Goal: Task Accomplishment & Management: Use online tool/utility

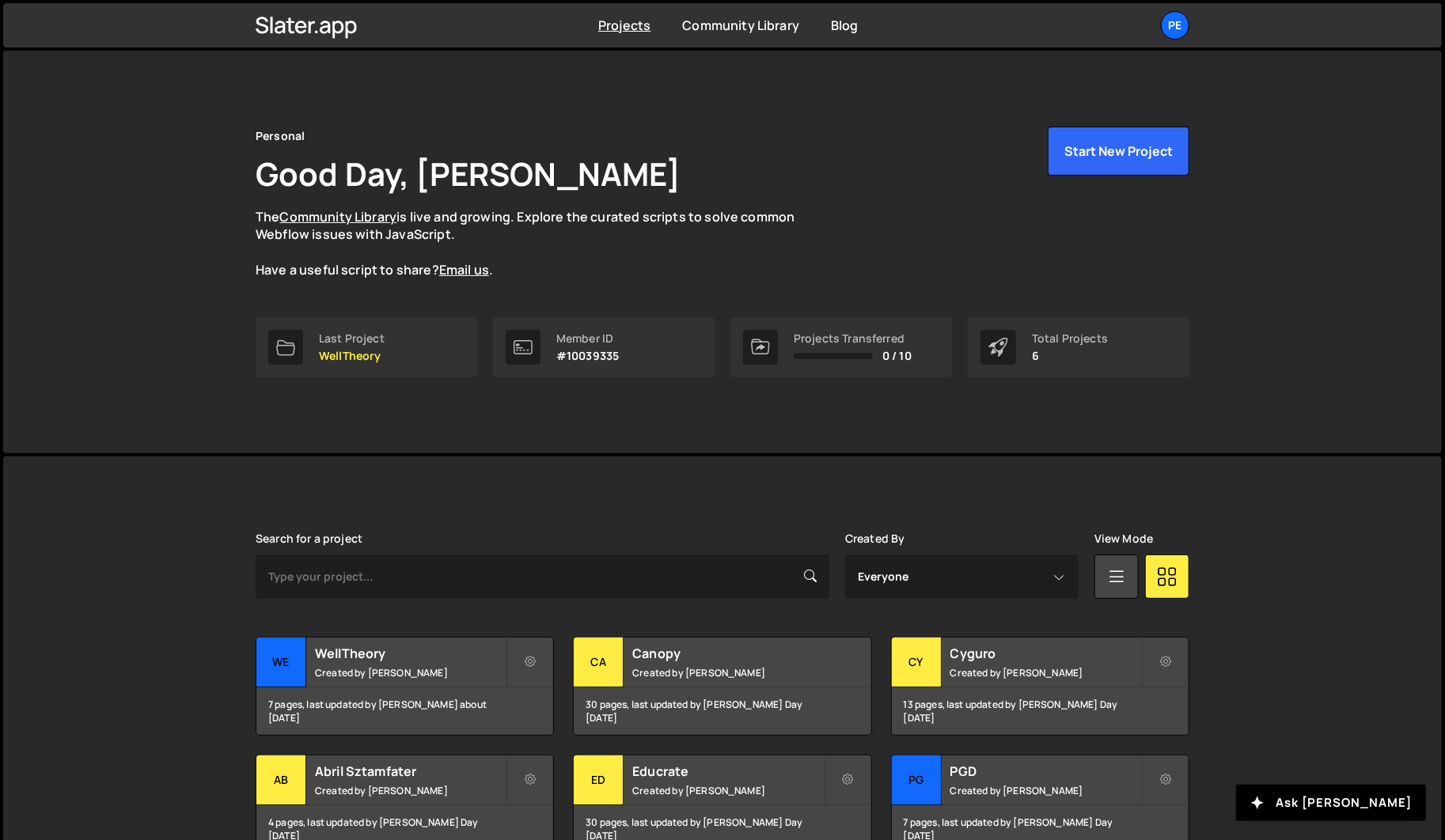
scroll to position [90, 0]
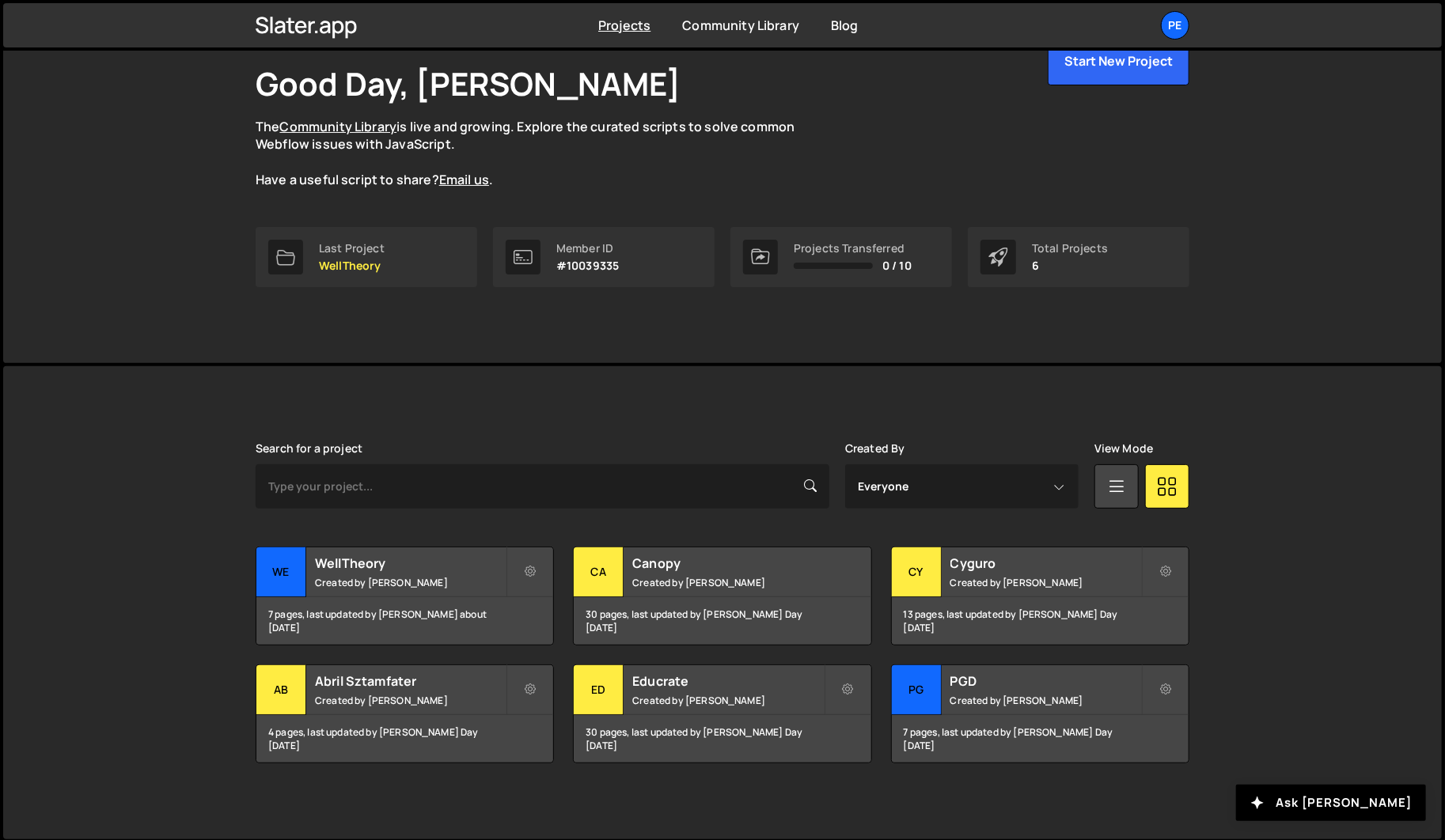
click at [401, 658] on div "Transfer Project Edit Project Delete Project We WellTheory Created by Pablo Gon…" at bounding box center [722, 654] width 934 height 216
click at [381, 571] on div "WellTheory Created by Pablo Gonzalez Day" at bounding box center [404, 572] width 297 height 49
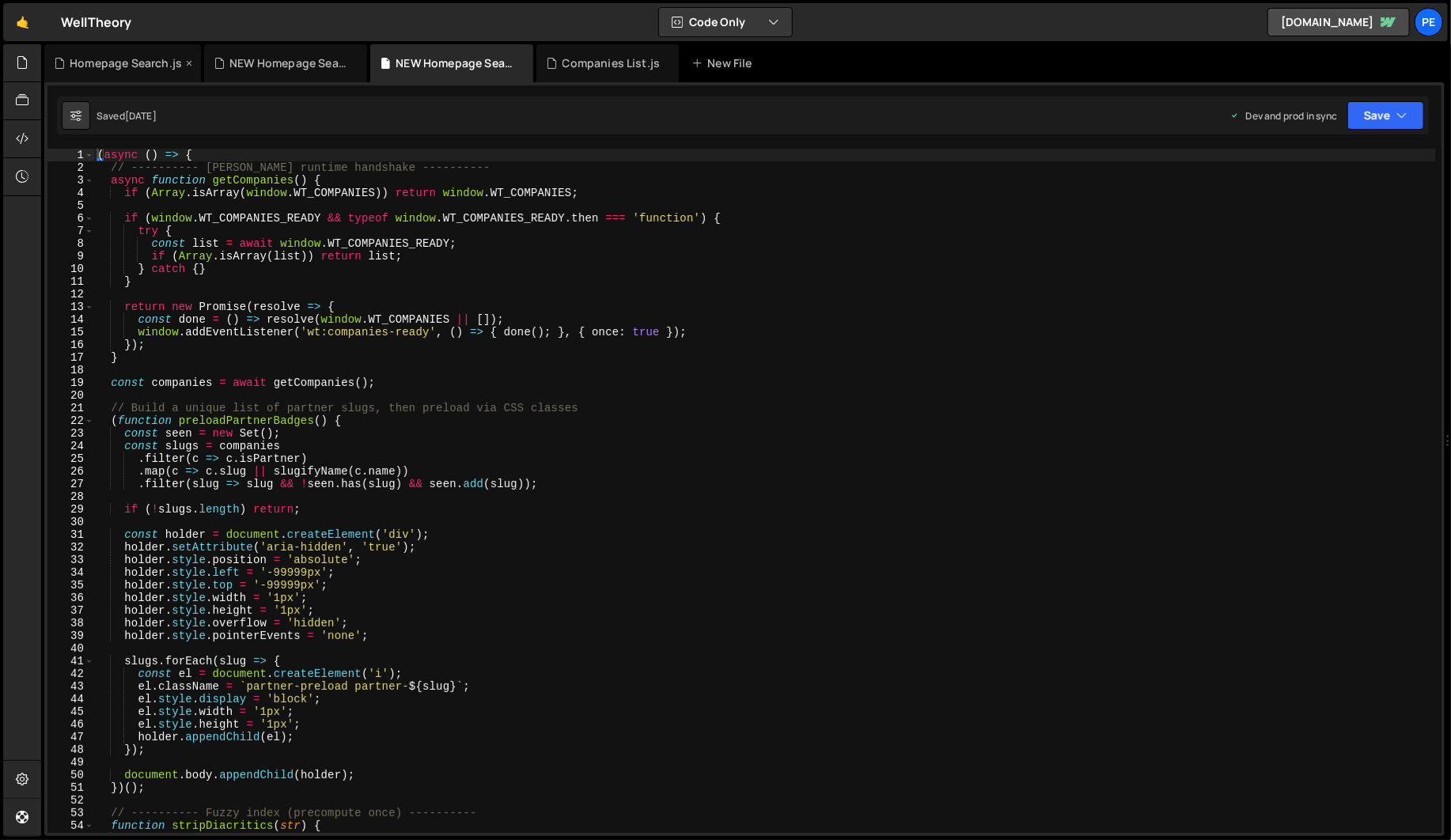
click at [91, 64] on div "Homepage Search.js" at bounding box center [125, 64] width 113 height 16
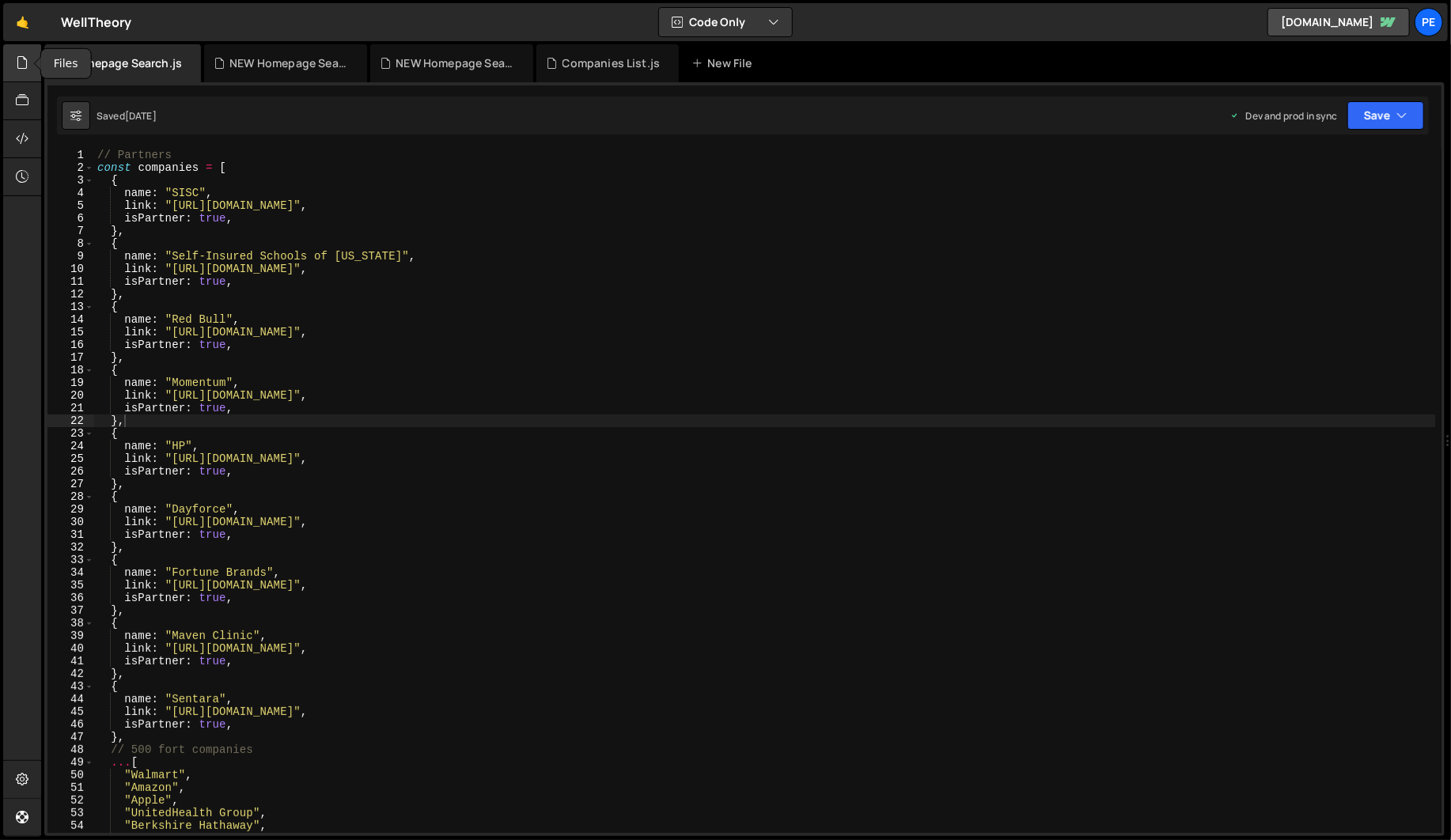
click at [16, 65] on icon at bounding box center [22, 63] width 13 height 18
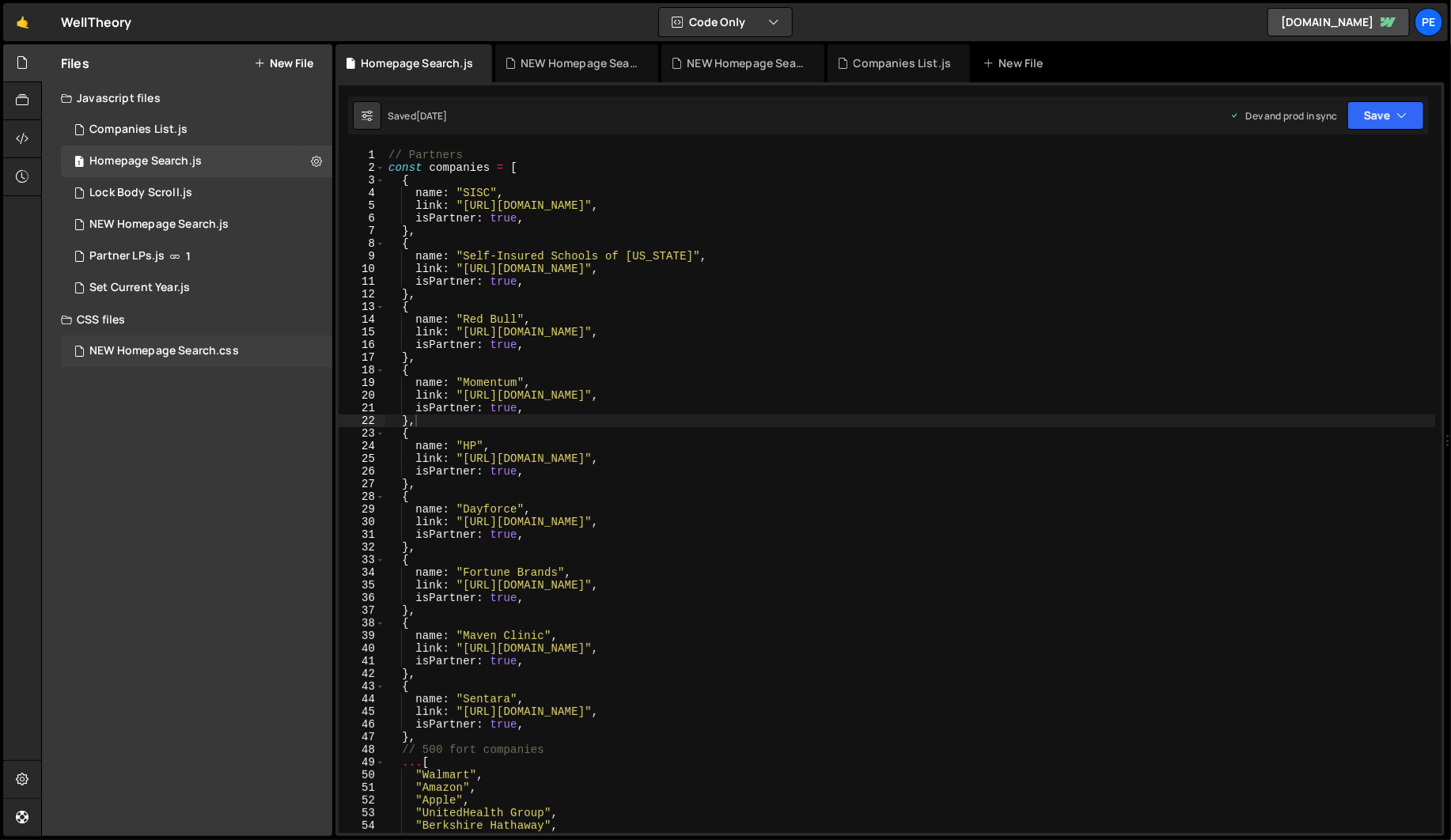
click at [120, 361] on div "NEW Homepage Search.css 0" at bounding box center [196, 351] width 271 height 31
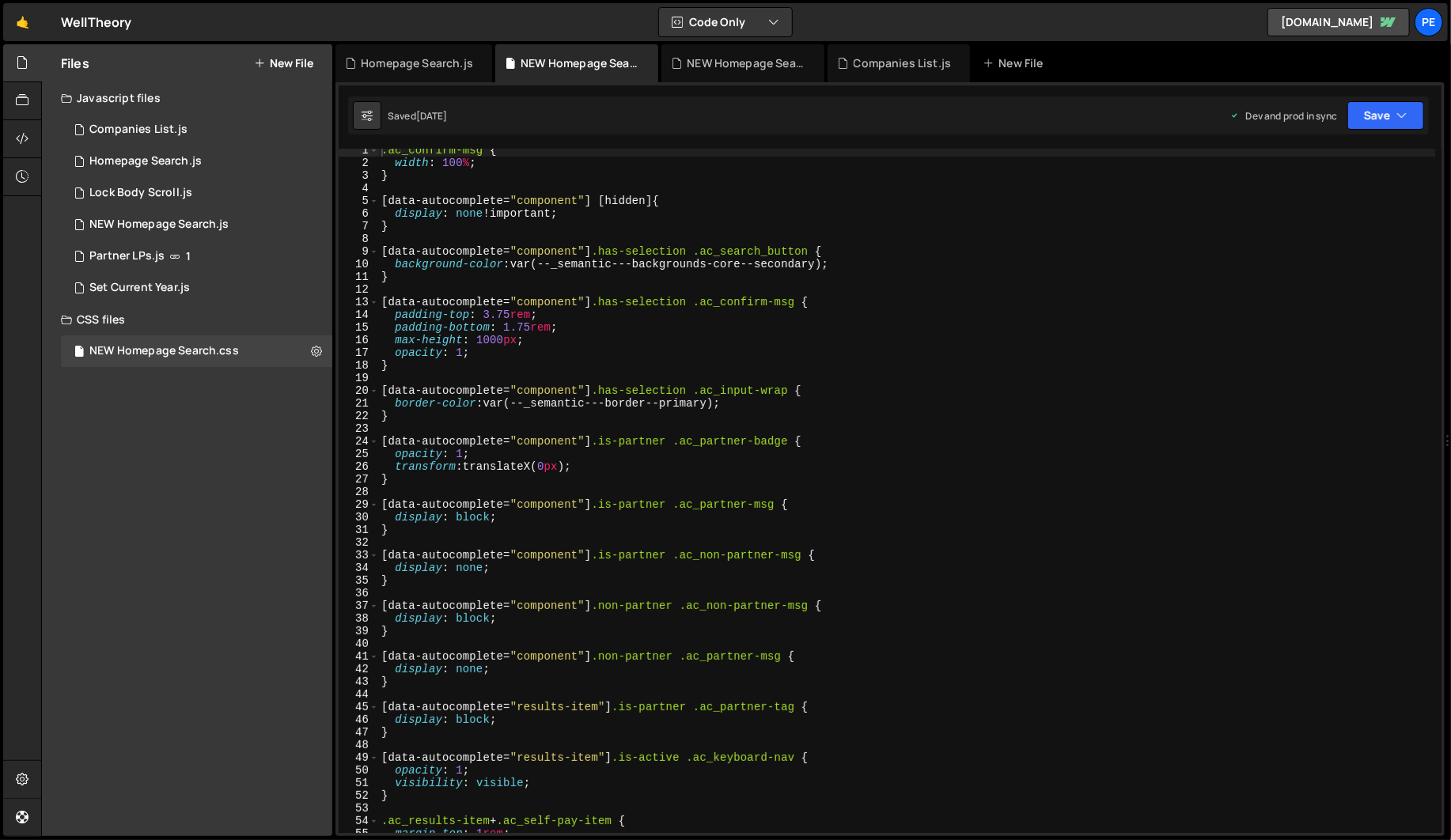
scroll to position [5, 0]
click at [635, 423] on div ".ac_confirm-msg { width : 100 % ; } [ data-autocomplete = " component " ] [ hid…" at bounding box center [907, 498] width 1057 height 710
click at [641, 308] on div ".ac_confirm-msg { width : 100 % ; } [ data-autocomplete = " component " ] [ hid…" at bounding box center [907, 498] width 1057 height 710
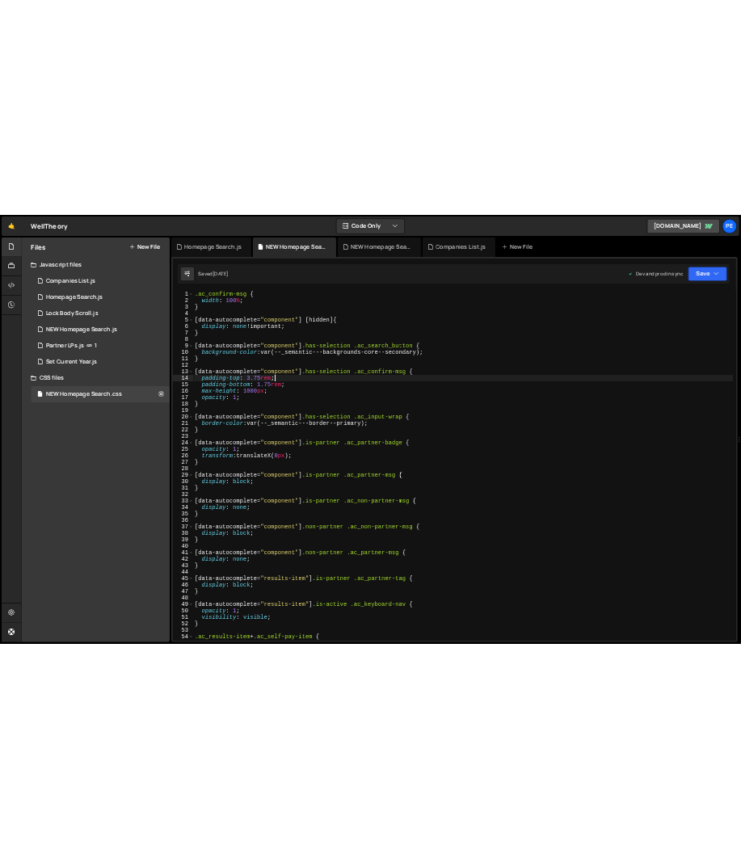
scroll to position [0, 0]
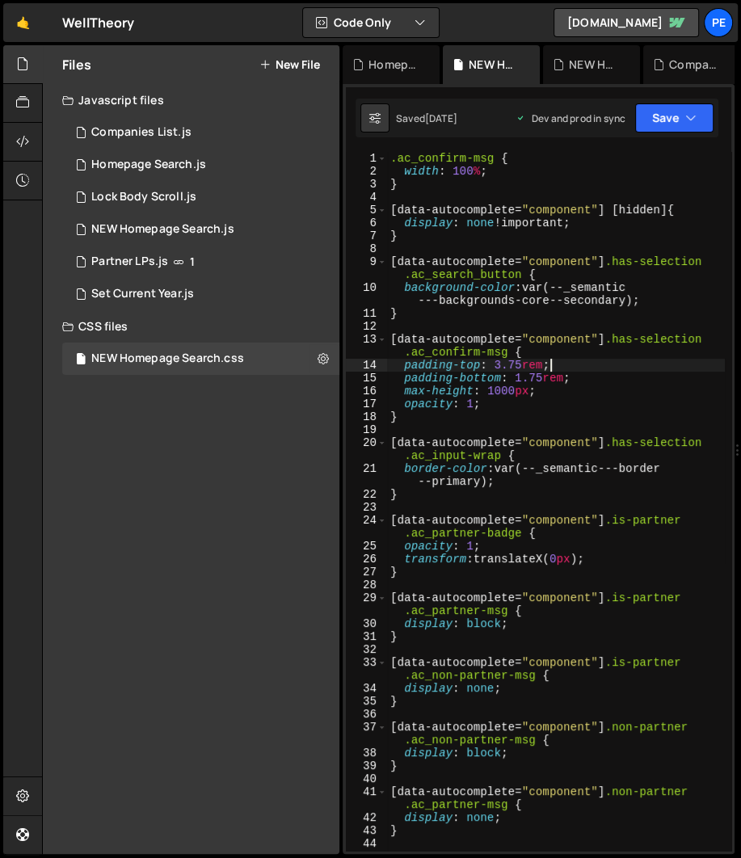
click at [595, 301] on div ".ac_confirm-msg { width : 100 % ; } [ data-autocomplete = " component " ] [ hid…" at bounding box center [556, 521] width 338 height 738
click at [519, 300] on div ".ac_confirm-msg { width : 100 % ; } [ data-autocomplete = " component " ] [ hid…" at bounding box center [556, 521] width 338 height 738
click at [500, 414] on div ".ac_confirm-msg { width : 100 % ; } [ data-autocomplete = " component " ] [ hid…" at bounding box center [556, 521] width 338 height 738
click at [488, 402] on div ".ac_confirm-msg { width : 100 % ; } [ data-autocomplete = " component " ] [ hid…" at bounding box center [556, 521] width 338 height 738
click at [543, 376] on div ".ac_confirm-msg { width : 100 % ; } [ data-autocomplete = " component " ] [ hid…" at bounding box center [556, 521] width 338 height 738
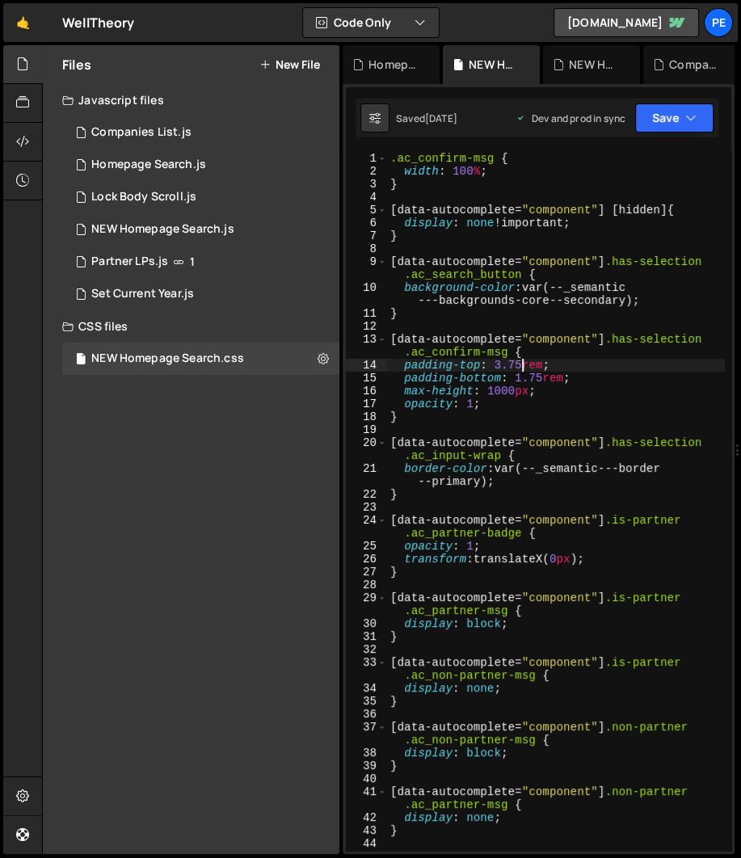
click at [520, 365] on div ".ac_confirm-msg { width : 100 % ; } [ data-autocomplete = " component " ] [ hid…" at bounding box center [556, 521] width 338 height 738
drag, startPoint x: 570, startPoint y: 382, endPoint x: 599, endPoint y: 380, distance: 29.2
click at [570, 382] on div ".ac_confirm-msg { width : 100 % ; } [ data-autocomplete = " component " ] [ hid…" at bounding box center [556, 521] width 338 height 738
type textarea "padding-bottom: 1.75rem;"
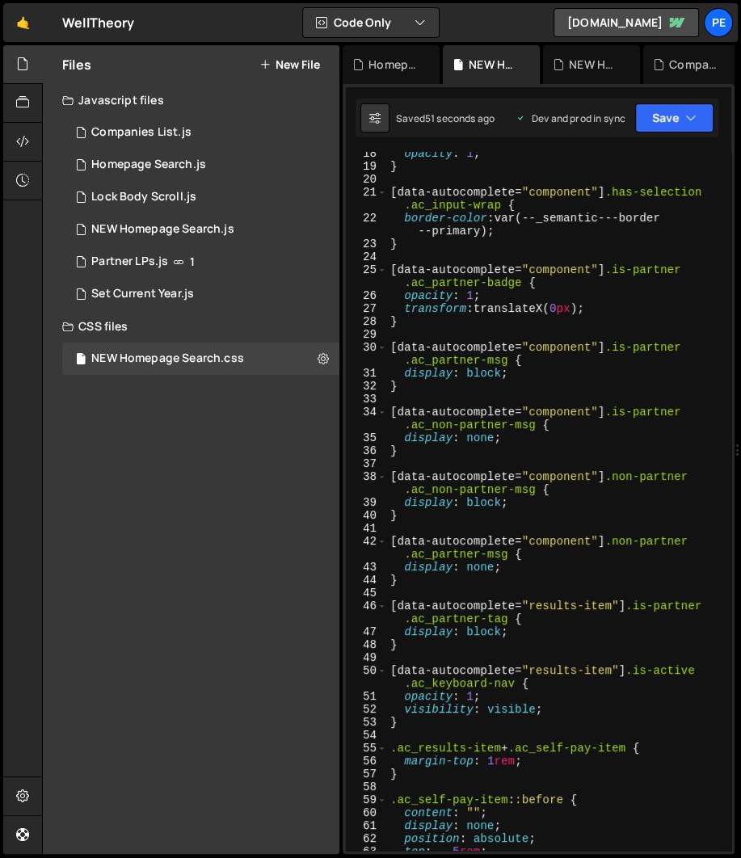
scroll to position [0, 0]
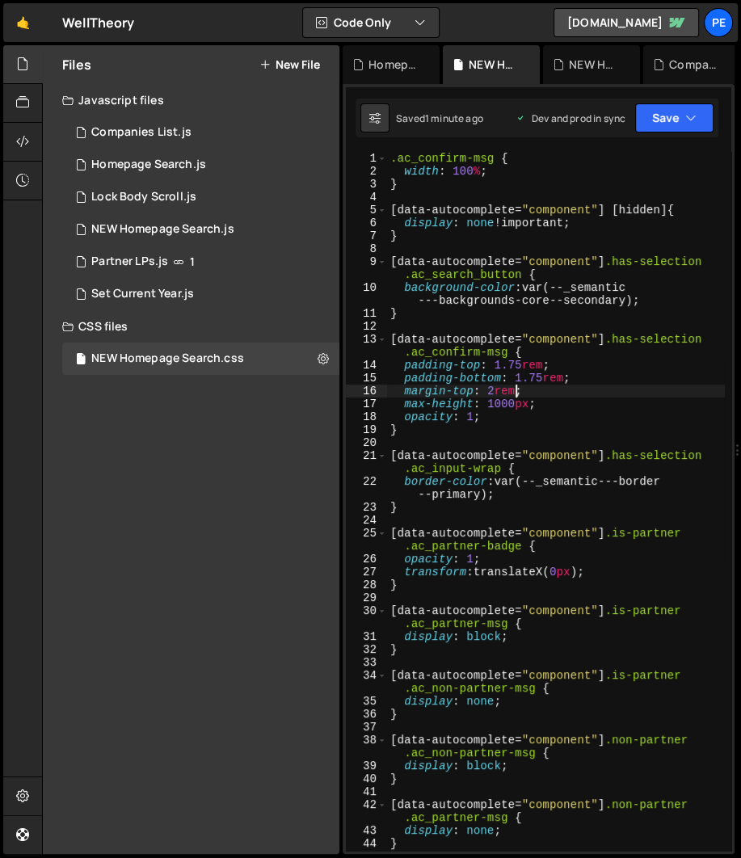
click at [609, 398] on div ".ac_confirm-msg { width : 100 % ; } [ data-autocomplete = " component " ] [ hid…" at bounding box center [556, 521] width 338 height 738
type textarea "margin-top: 2rem;"
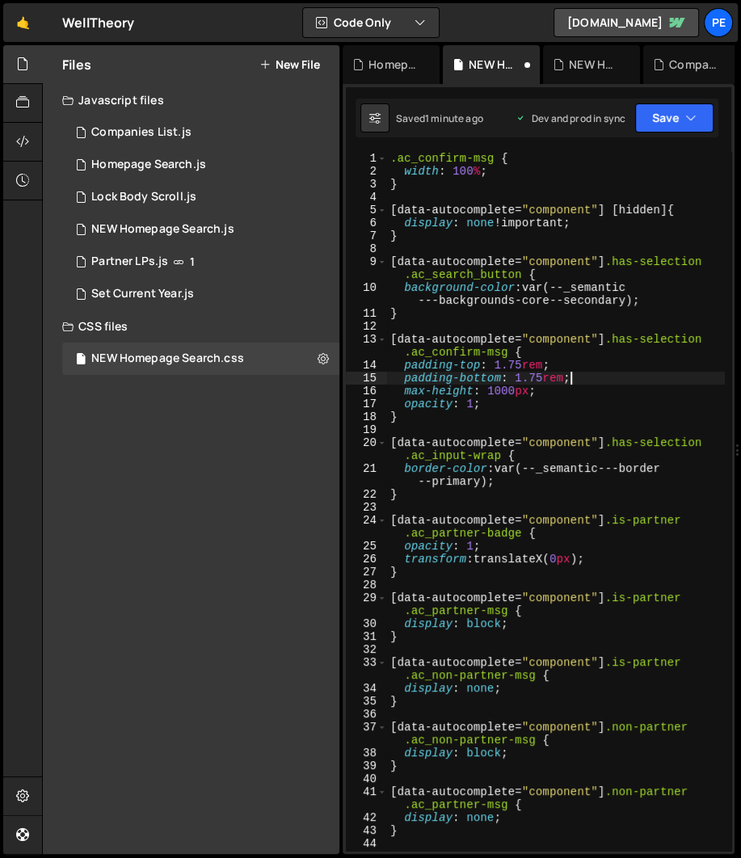
drag, startPoint x: 67, startPoint y: 626, endPoint x: 11, endPoint y: 613, distance: 57.4
click at [65, 625] on div "Files New File Javascript files 1 Companies List.js 0 1 Homepage Search.js 0 1 …" at bounding box center [191, 449] width 297 height 809
click at [544, 385] on div ".ac_confirm-msg { width : 100 % ; } [ data-autocomplete = " component " ] [ hid…" at bounding box center [556, 521] width 338 height 738
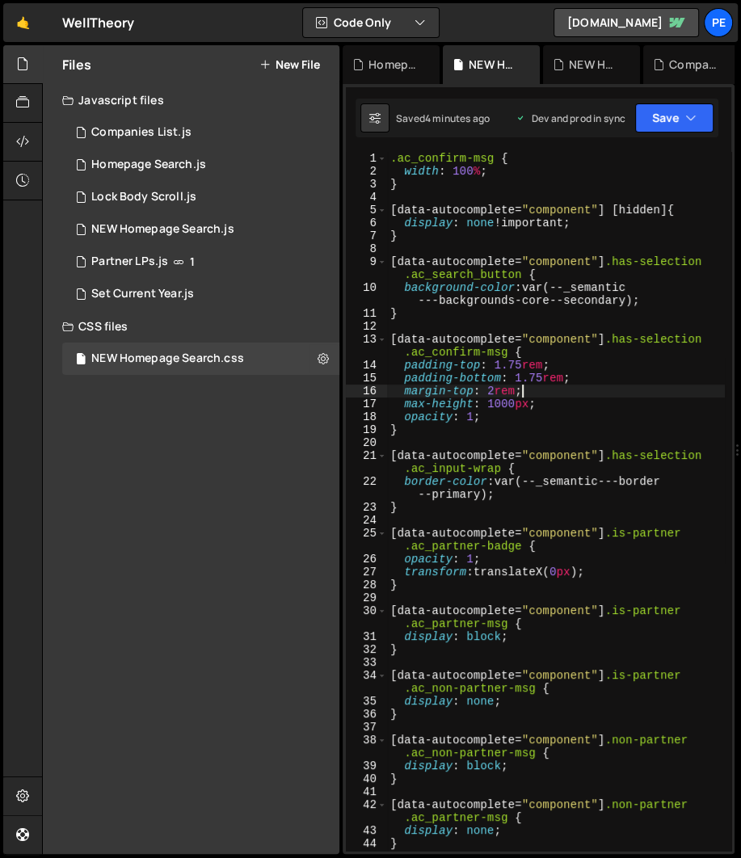
click at [569, 374] on div ".ac_confirm-msg { width : 100 % ; } [ data-autocomplete = " component " ] [ hid…" at bounding box center [556, 521] width 338 height 738
drag, startPoint x: 559, startPoint y: 389, endPoint x: 375, endPoint y: 392, distance: 184.3
click at [375, 392] on div "padding-bottom: 1.75rem; 1 2 3 4 5 6 7 8 9 10 11 12 13 14 15 16 17 18 19 20 21 …" at bounding box center [538, 501] width 385 height 699
type textarea "margin-top: 2rem;"
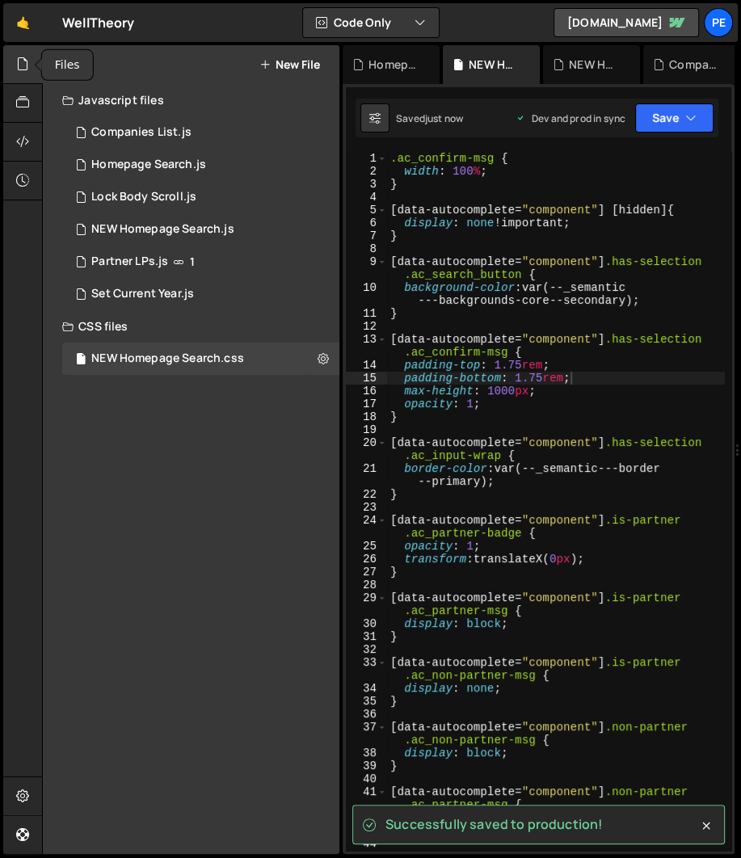
click at [23, 63] on icon at bounding box center [22, 64] width 13 height 18
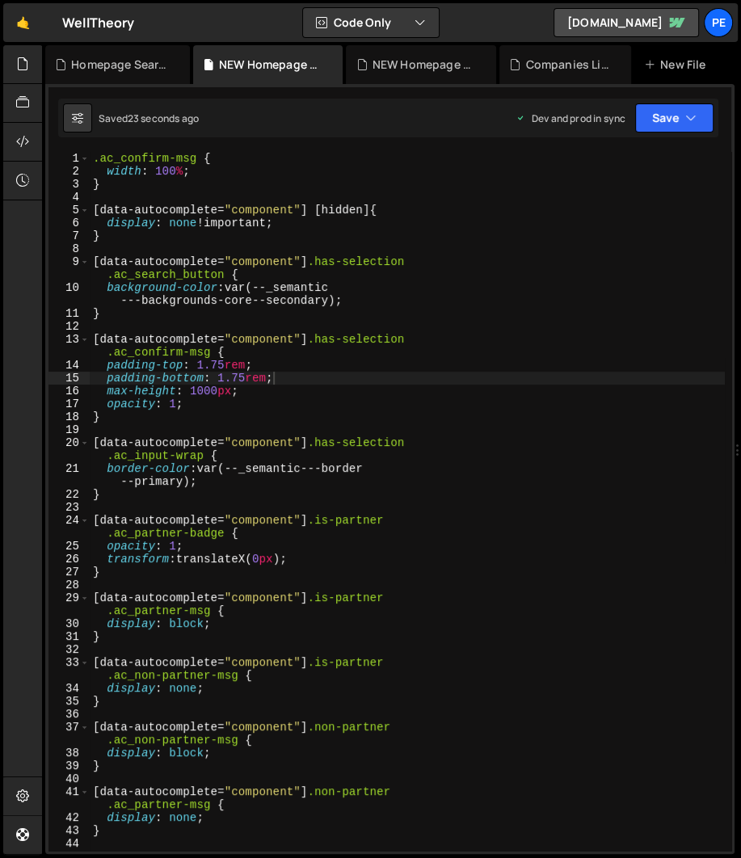
click at [305, 395] on div ".ac_confirm-msg { width : 100 % ; } [ data-autocomplete = " component " ] [ hid…" at bounding box center [407, 521] width 635 height 738
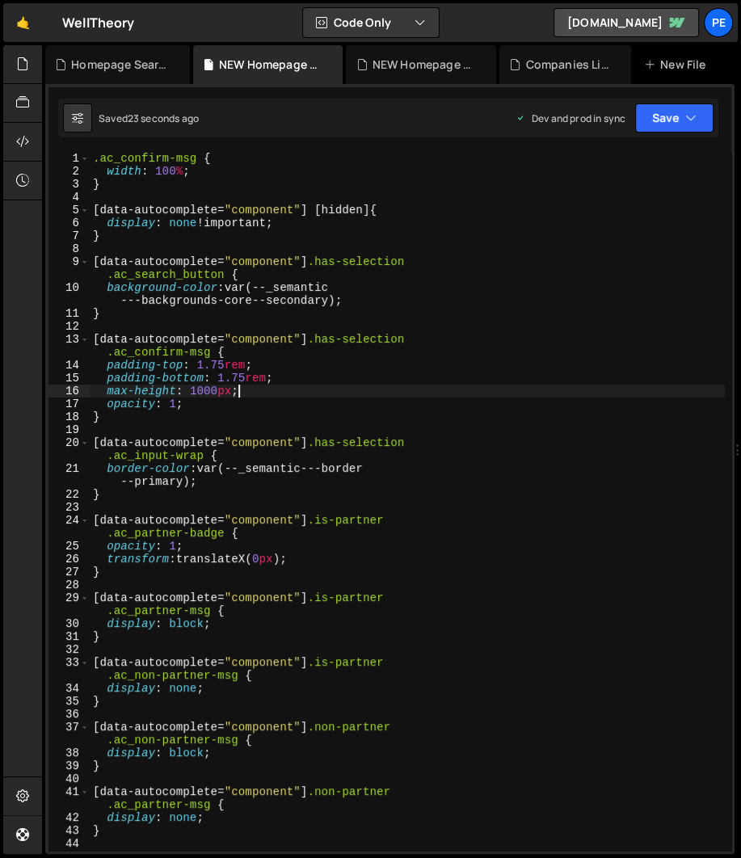
click at [287, 301] on div ".ac_confirm-msg { width : 100 % ; } [ data-autocomplete = " component " ] [ hid…" at bounding box center [407, 521] width 635 height 738
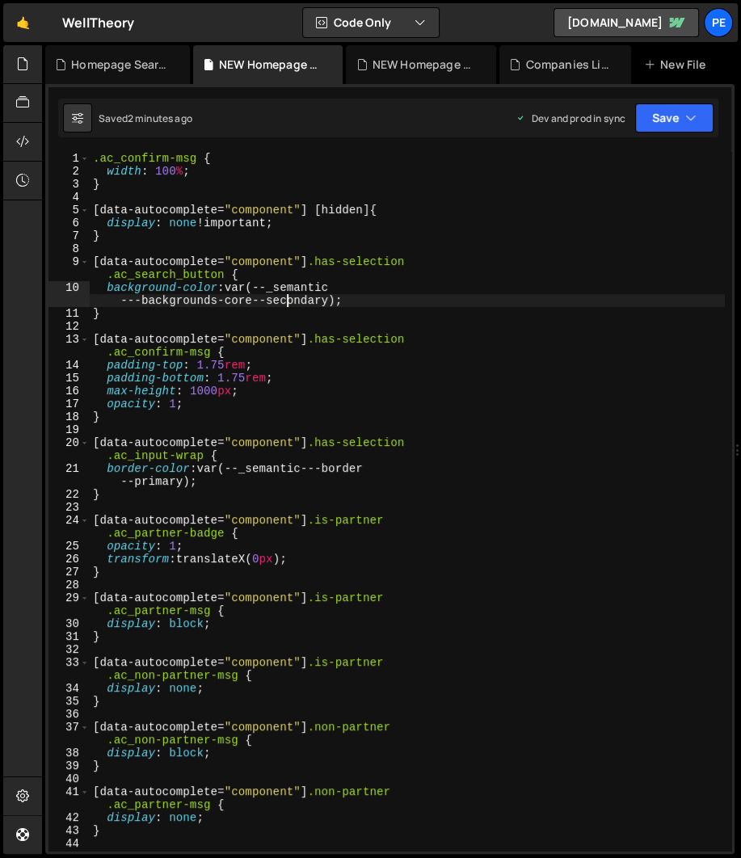
click at [415, 354] on div ".ac_confirm-msg { width : 100 % ; } [ data-autocomplete = " component " ] [ hid…" at bounding box center [407, 521] width 635 height 738
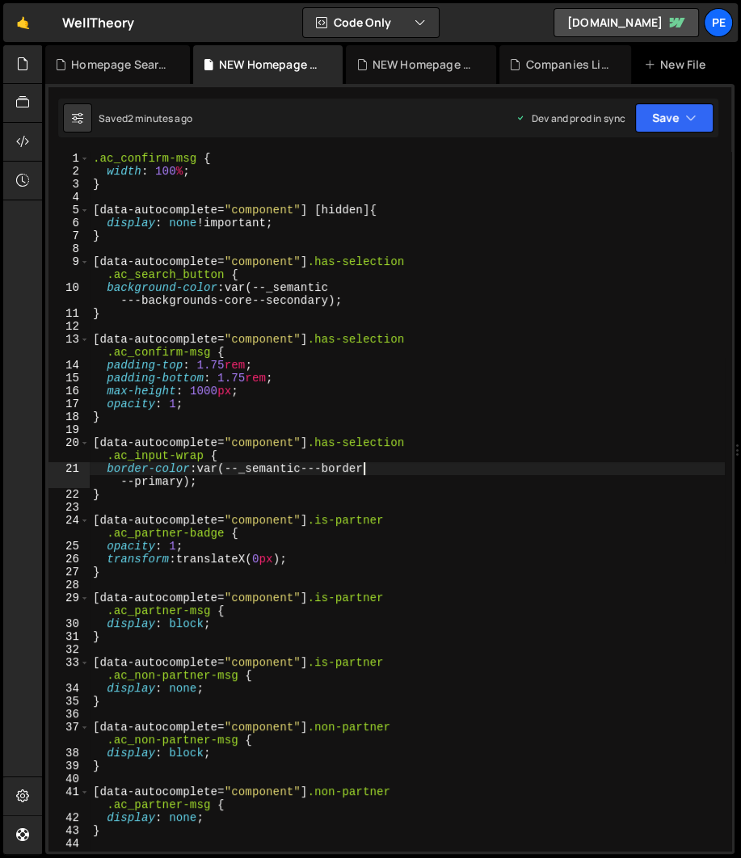
click at [389, 465] on div ".ac_confirm-msg { width : 100 % ; } [ data-autocomplete = " component " ] [ hid…" at bounding box center [407, 521] width 635 height 738
type textarea "border-color: var(--_semantic---border--primary);"
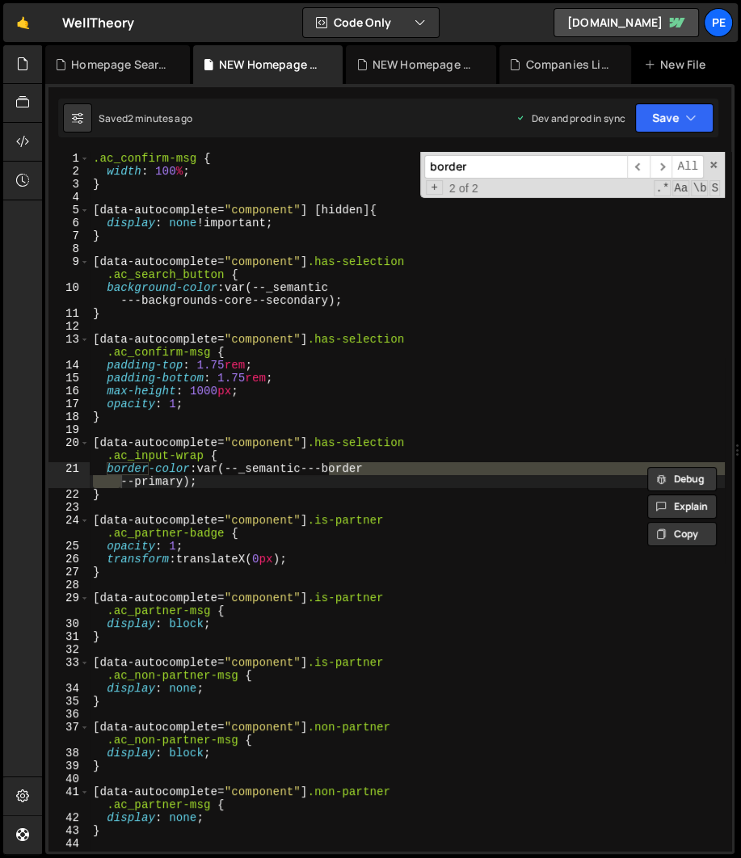
type input "border"
drag, startPoint x: 237, startPoint y: 470, endPoint x: 197, endPoint y: 478, distance: 40.4
click at [217, 477] on div ".ac_confirm-msg { width : 100 % ; } [ data-autocomplete = " component " ] [ hid…" at bounding box center [407, 521] width 635 height 738
drag, startPoint x: 203, startPoint y: 472, endPoint x: 187, endPoint y: 485, distance: 20.7
click at [187, 485] on div ".ac_confirm-msg { width : 100 % ; } [ data-autocomplete = " component " ] [ hid…" at bounding box center [407, 521] width 635 height 738
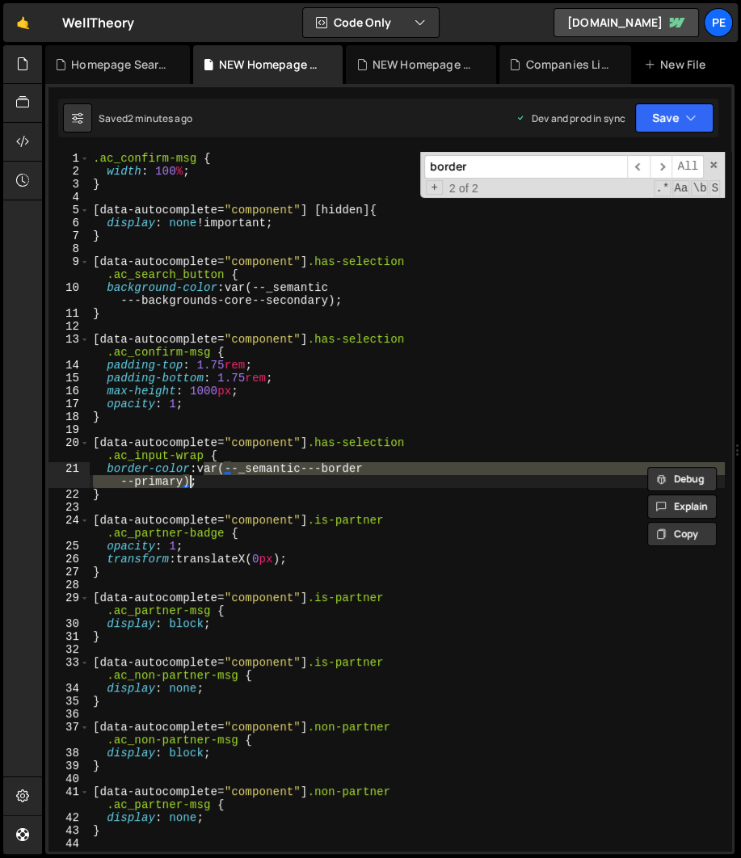
paste textarea
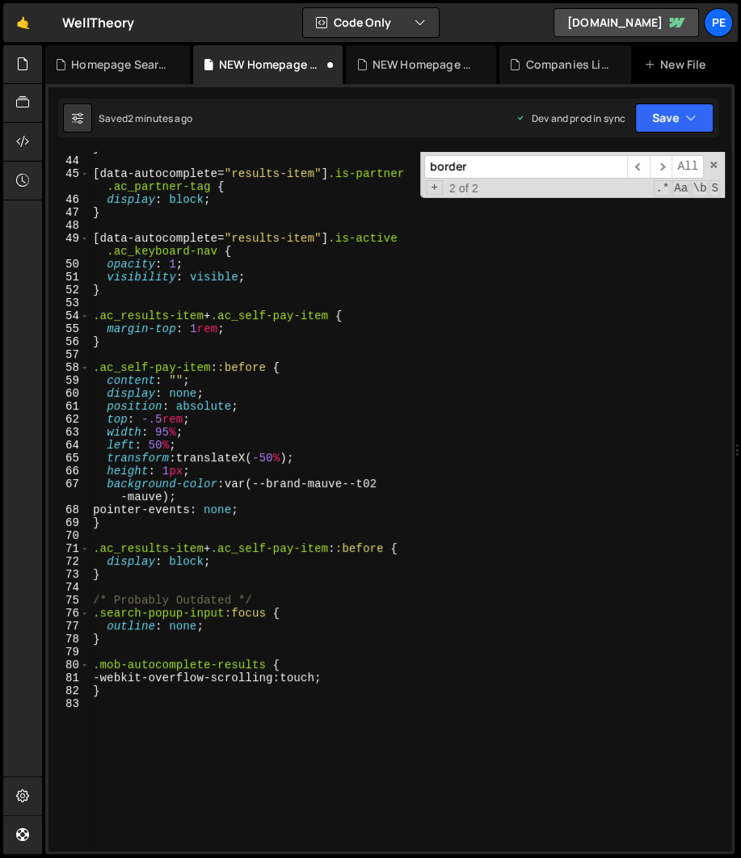
scroll to position [722, 0]
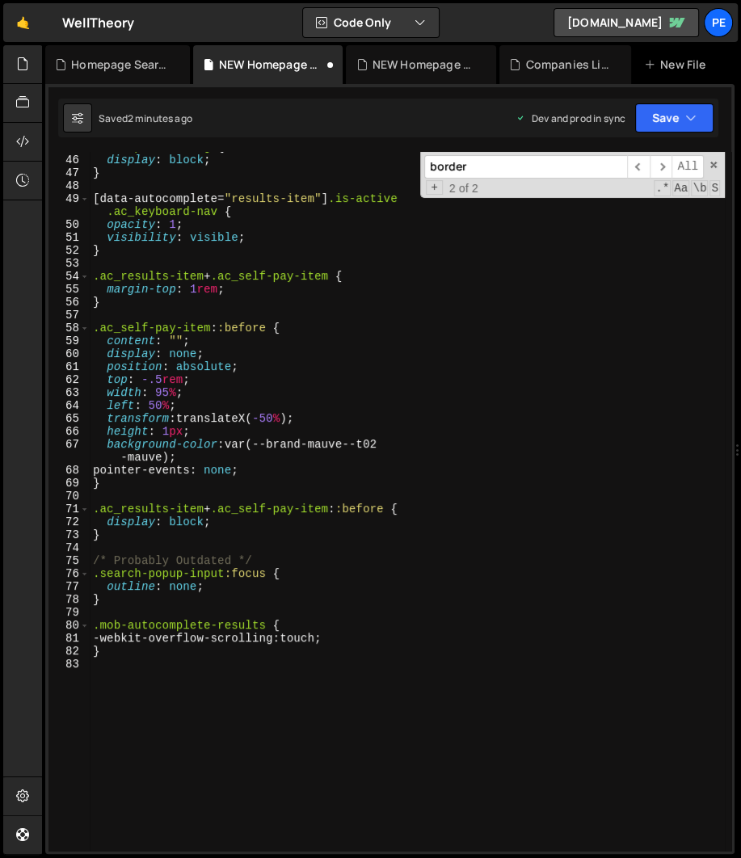
click at [394, 550] on div "[ data-autocomplete = " results-item " ] .is-partner .ac_partner-tag { display …" at bounding box center [407, 497] width 635 height 738
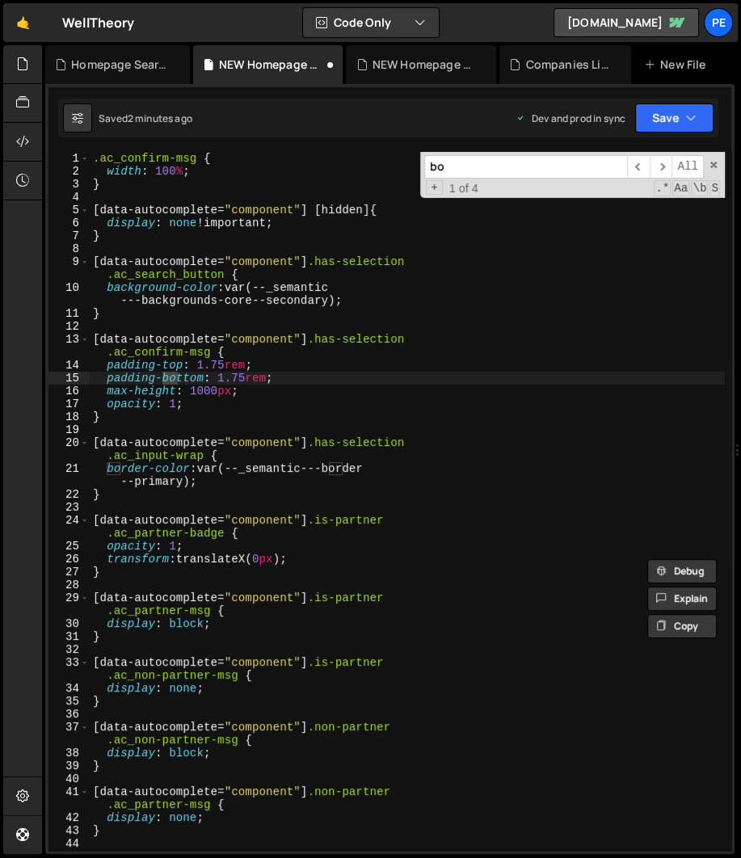
scroll to position [0, 0]
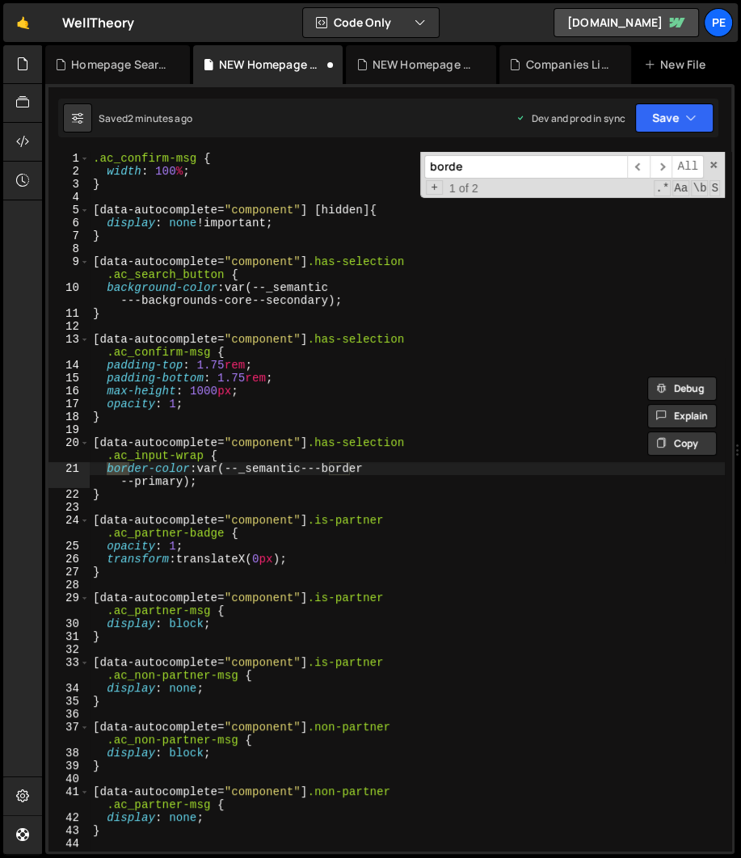
type input "border"
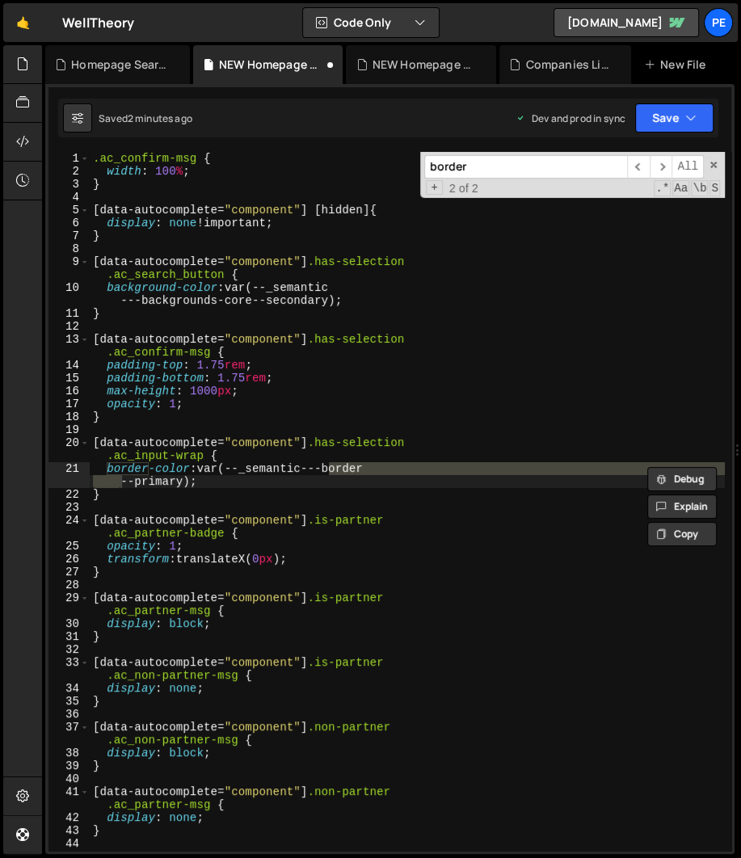
click at [298, 245] on div ".ac_confirm-msg { width : 100 % ; } [ data-autocomplete = " component " ] [ hid…" at bounding box center [407, 521] width 635 height 738
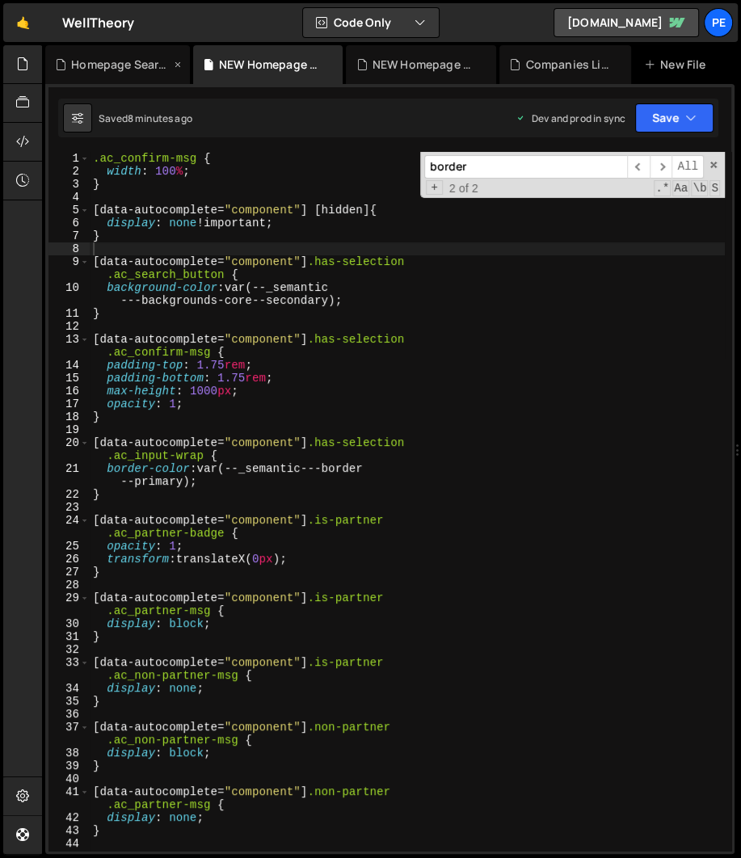
click at [120, 63] on div "Homepage Search.js" at bounding box center [120, 65] width 99 height 16
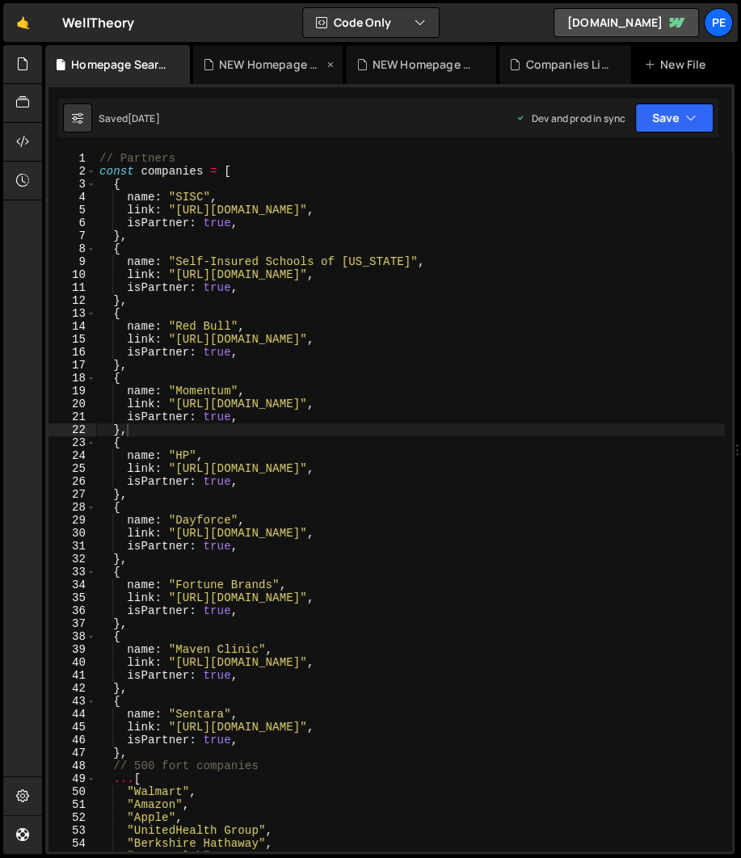
click at [276, 67] on div "NEW Homepage Search.css" at bounding box center [271, 65] width 105 height 16
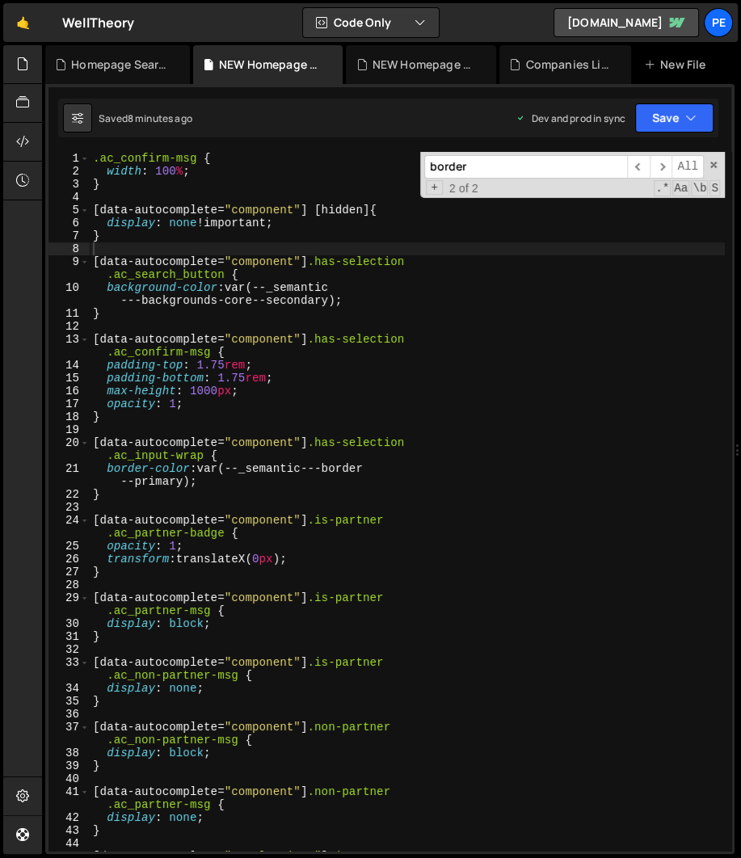
drag, startPoint x: 315, startPoint y: 363, endPoint x: 309, endPoint y: 456, distance: 93.2
click at [315, 362] on div ".ac_confirm-msg { width : 100 % ; } [ data-autocomplete = " component " ] [ hid…" at bounding box center [407, 521] width 635 height 738
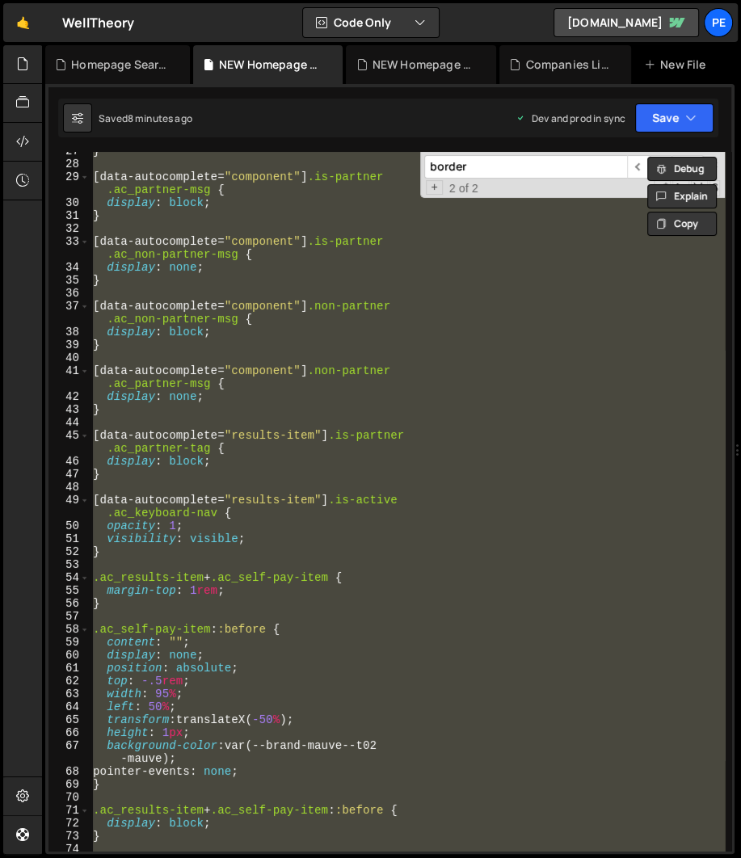
click at [330, 649] on div "} [ data-autocomplete = " component " ] .is-partner .ac_partner-msg { display :…" at bounding box center [407, 507] width 635 height 725
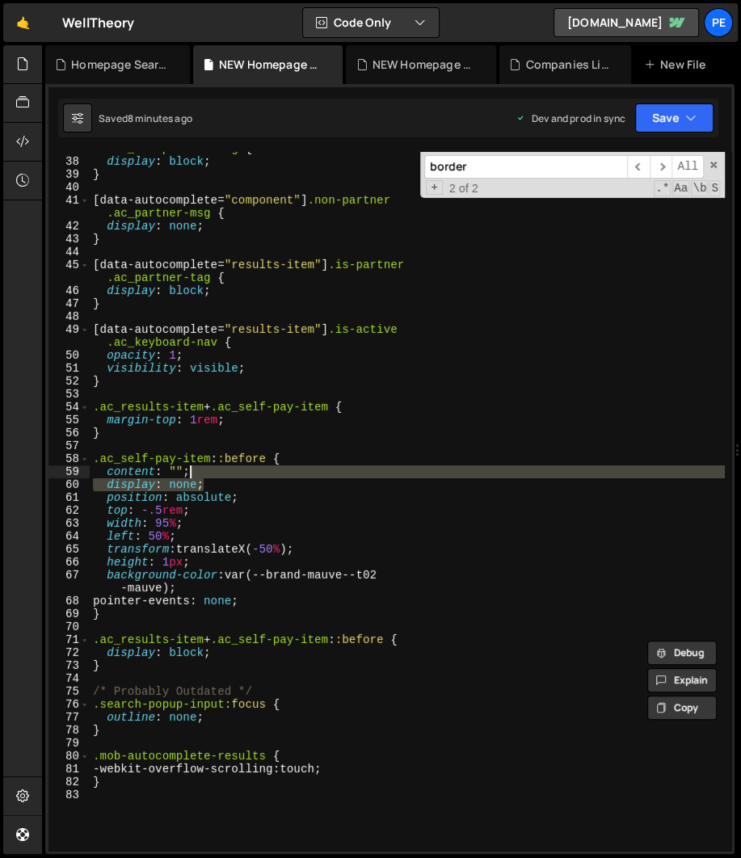
scroll to position [592, 0]
click at [337, 579] on div "[ data-autocomplete = " component " ] .non-partner .ac_non-partner-msg { displa…" at bounding box center [407, 498] width 635 height 738
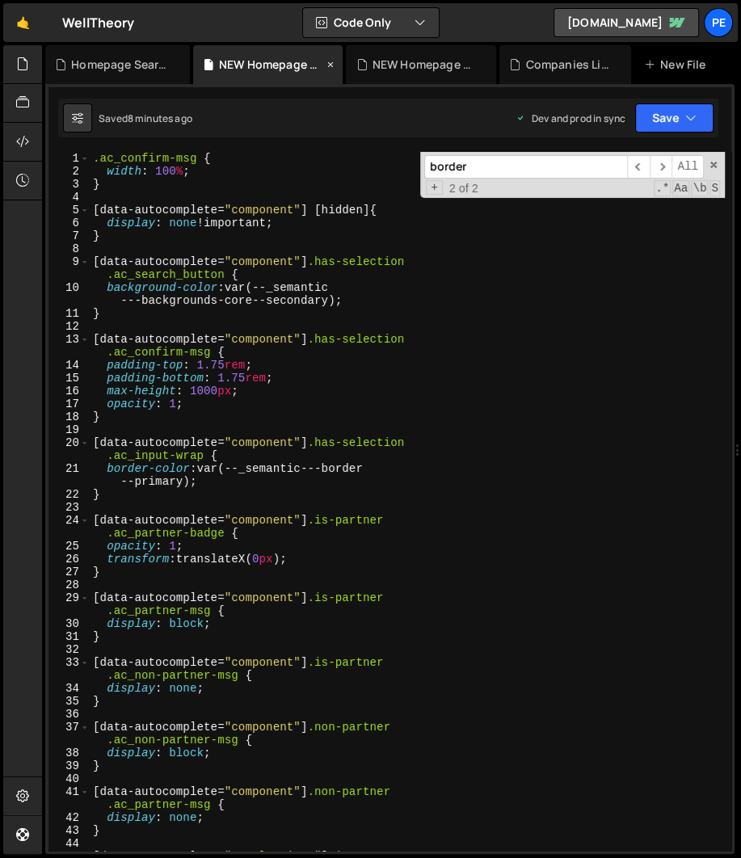
scroll to position [0, 0]
click at [158, 266] on div ".ac_confirm-msg { width : 100 % ; } [ data-autocomplete = " component " ] [ hid…" at bounding box center [407, 521] width 635 height 738
type textarea "}"
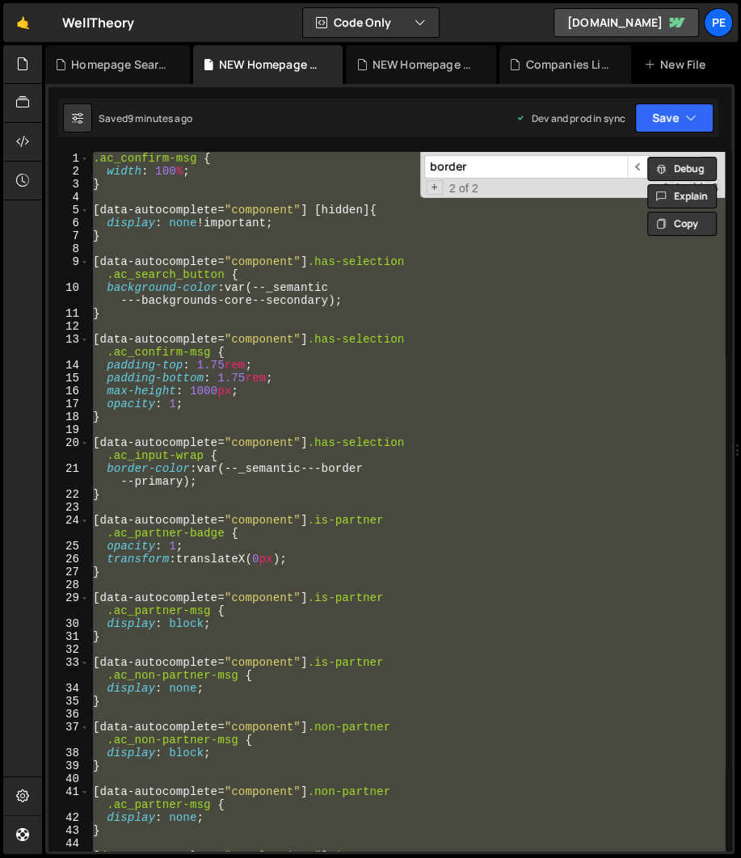
click at [35, 65] on div at bounding box center [38, 64] width 6 height 13
click at [28, 65] on icon at bounding box center [22, 64] width 13 height 18
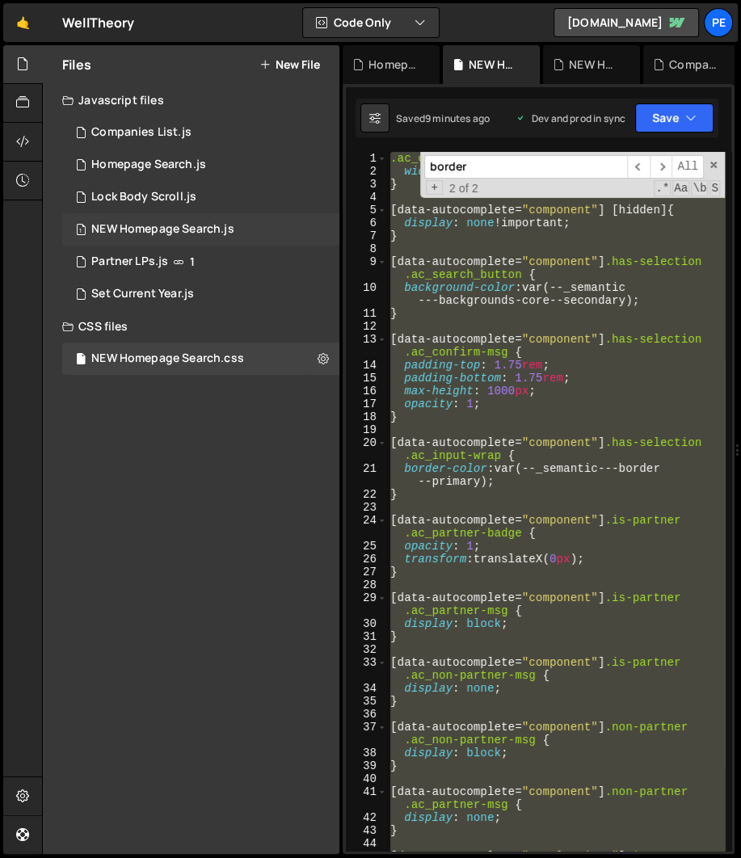
click at [171, 233] on div "NEW Homepage Search.js" at bounding box center [162, 229] width 143 height 15
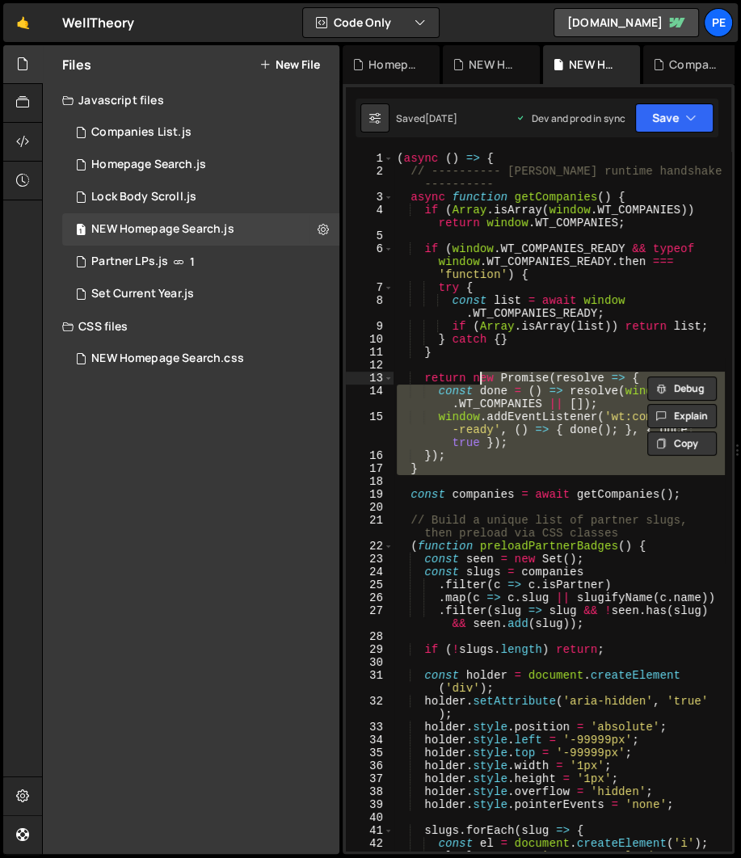
type textarea "})();"
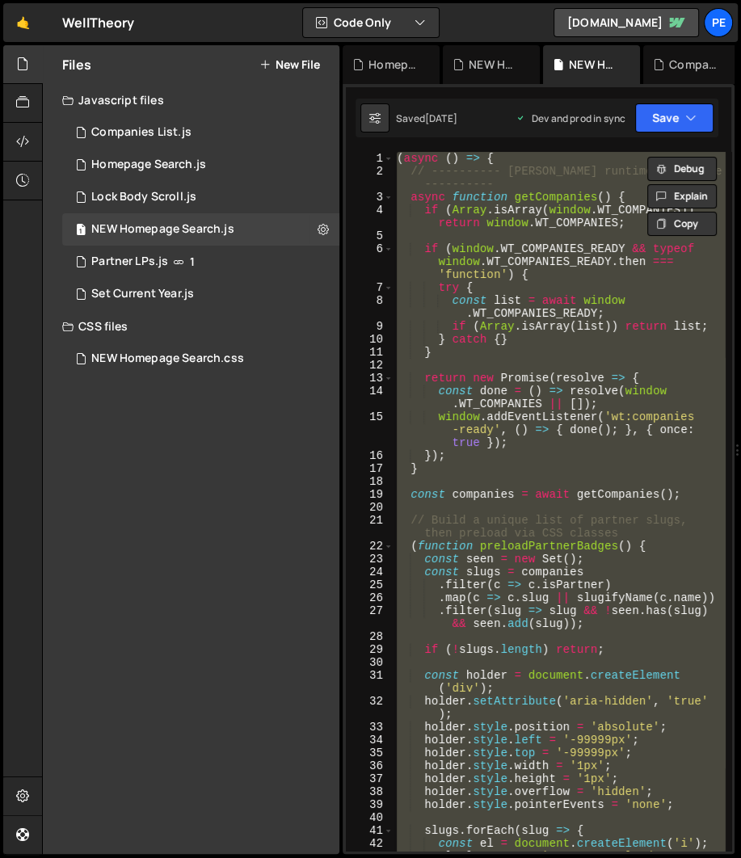
click at [535, 367] on div "( async ( ) => { // ---------- [PERSON_NAME] runtime handshake ---------- async…" at bounding box center [559, 501] width 331 height 699
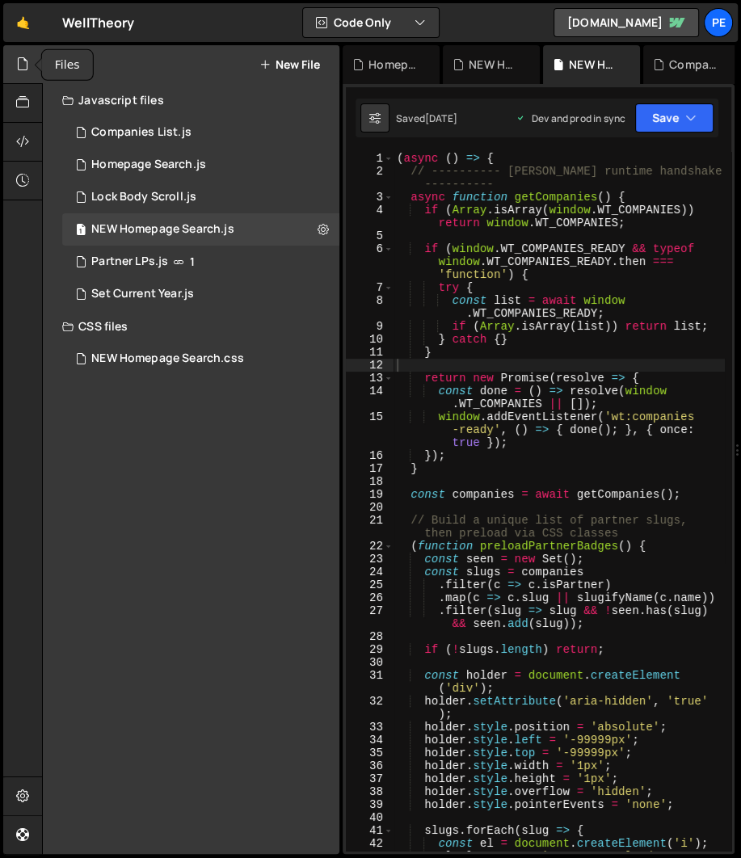
click at [21, 64] on icon at bounding box center [22, 64] width 13 height 18
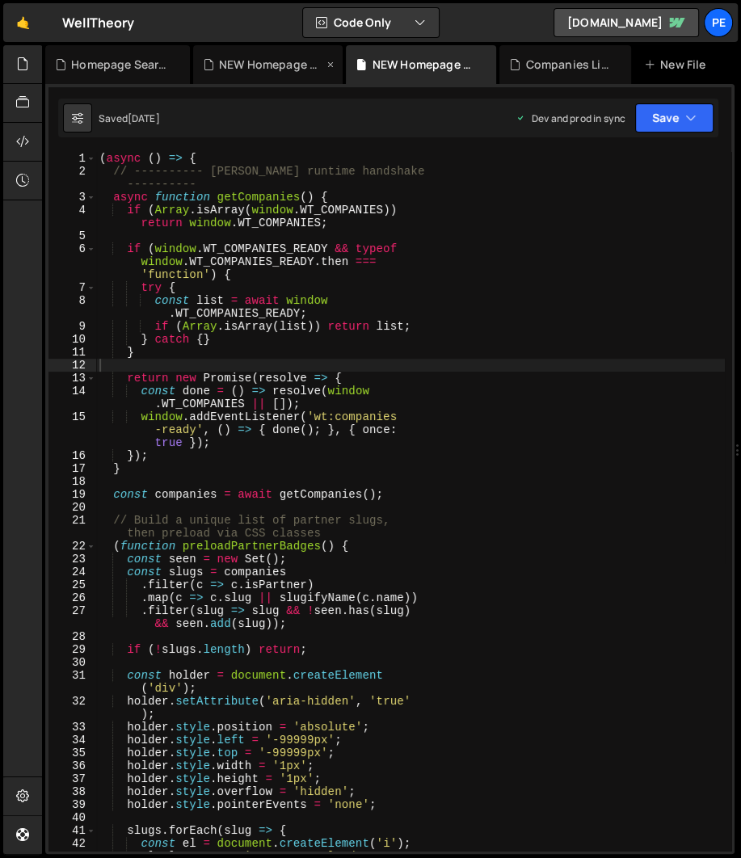
click at [281, 67] on div "NEW Homepage Search.css" at bounding box center [271, 65] width 105 height 16
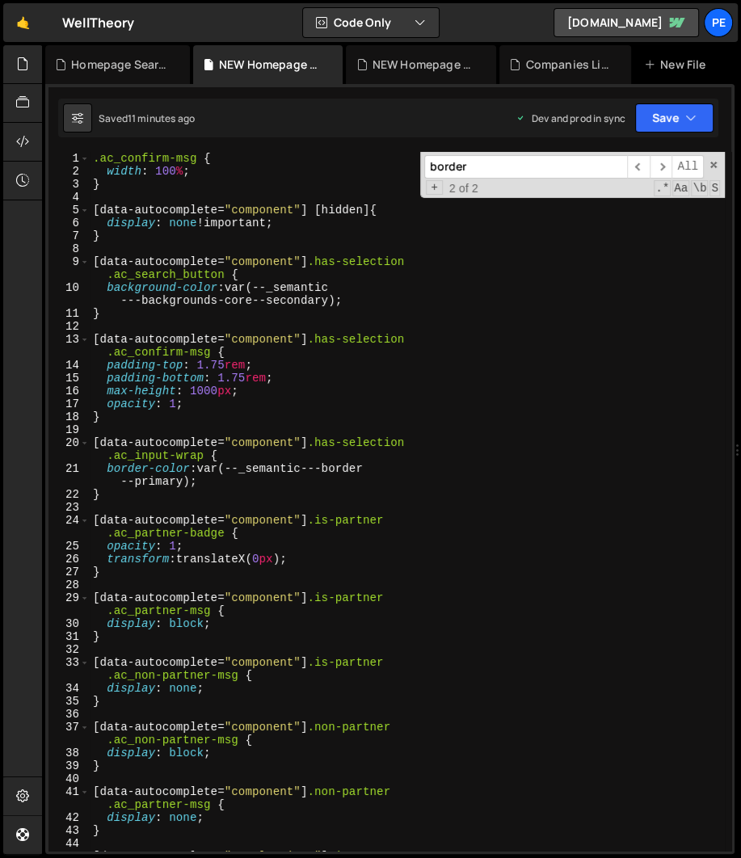
click at [335, 523] on div ".ac_confirm-msg { width : 100 % ; } [ data-autocomplete = " component " ] [ hid…" at bounding box center [407, 521] width 635 height 738
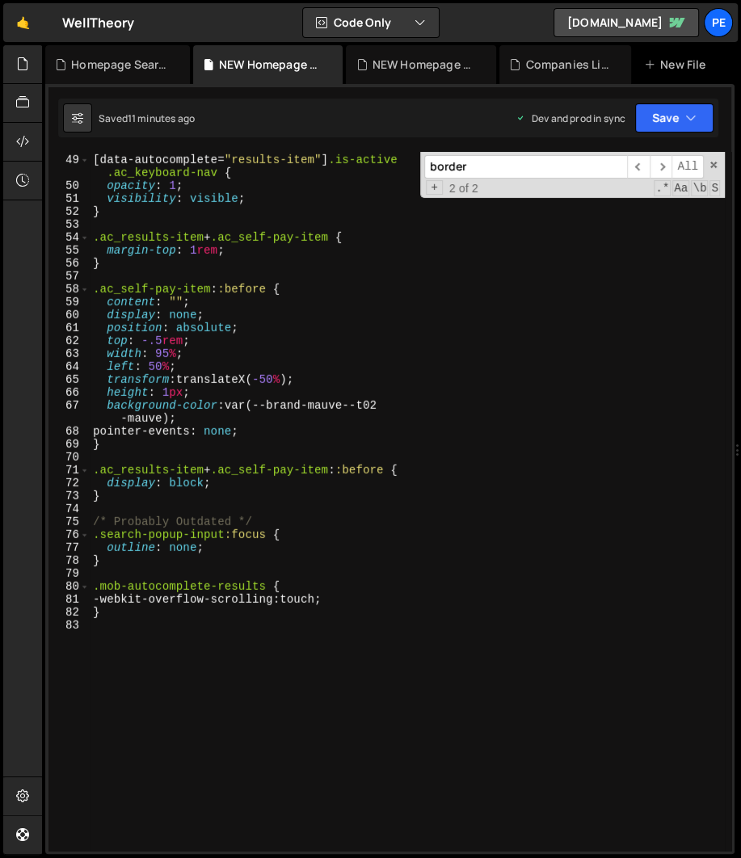
scroll to position [710, 0]
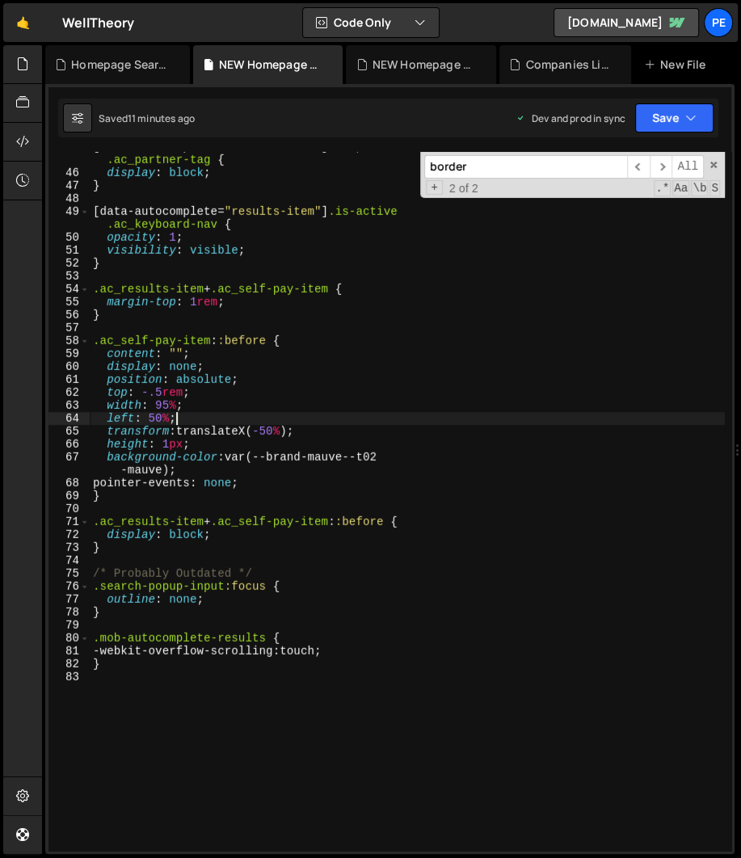
click at [232, 412] on div "[ data-autocomplete = " results-item " ] .is-partner .ac_partner-tag { display …" at bounding box center [407, 510] width 635 height 738
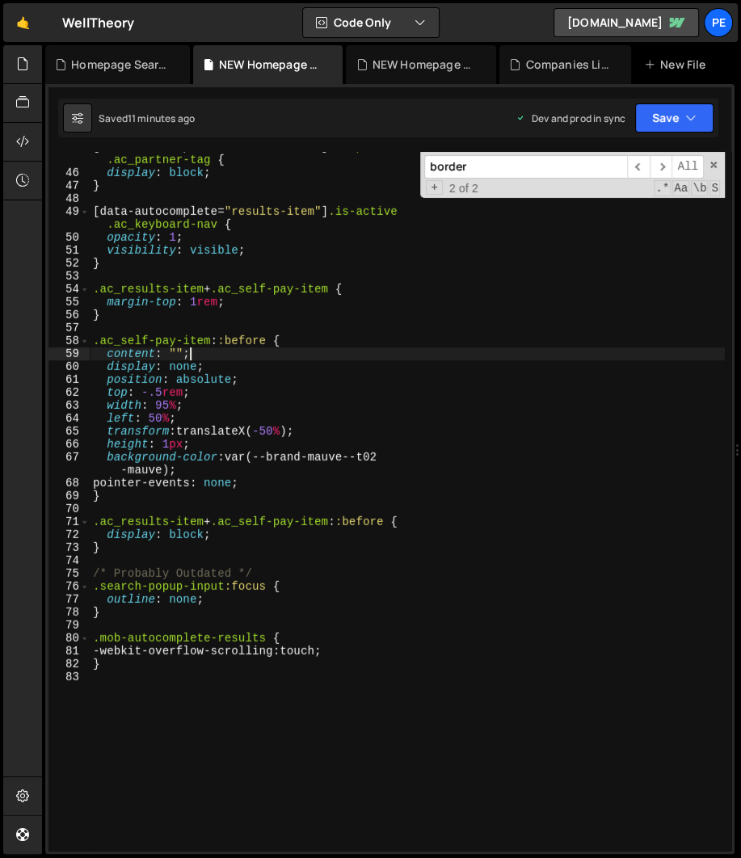
click at [233, 357] on div "[ data-autocomplete = " results-item " ] .is-partner .ac_partner-tag { display …" at bounding box center [407, 510] width 635 height 738
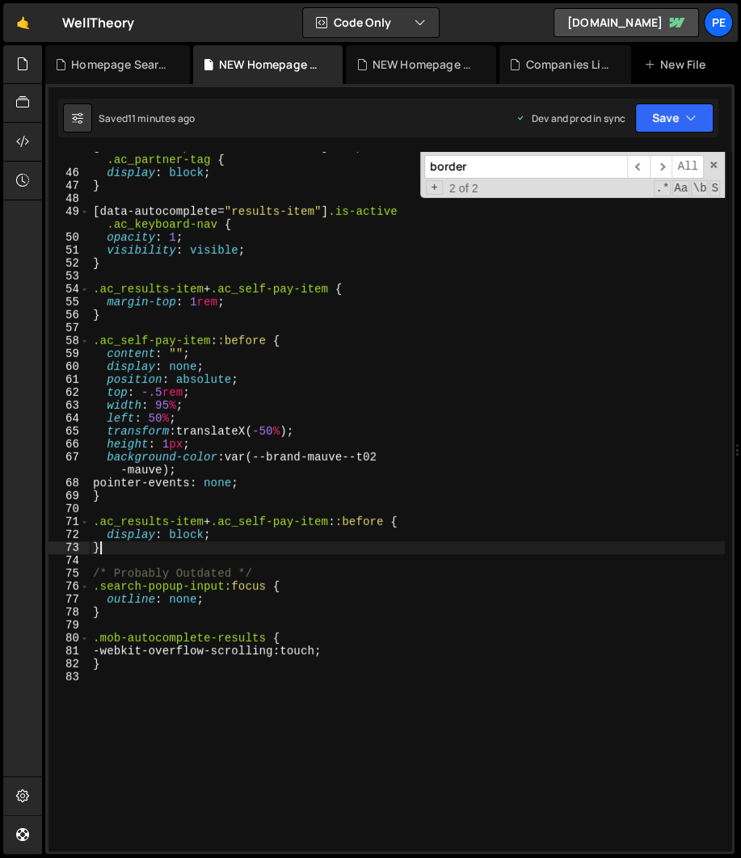
drag, startPoint x: 261, startPoint y: 545, endPoint x: 260, endPoint y: 537, distance: 8.1
click at [260, 544] on div "[ data-autocomplete = " results-item " ] .is-partner .ac_partner-tag { display …" at bounding box center [407, 510] width 635 height 738
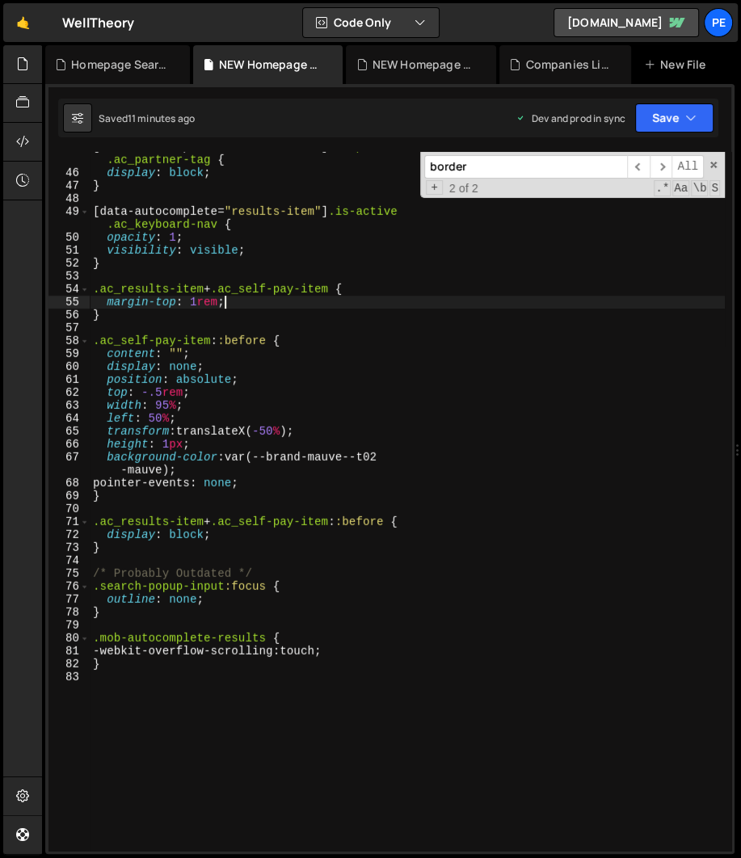
click at [287, 300] on div "[ data-autocomplete = " results-item " ] .is-partner .ac_partner-tag { display …" at bounding box center [407, 510] width 635 height 738
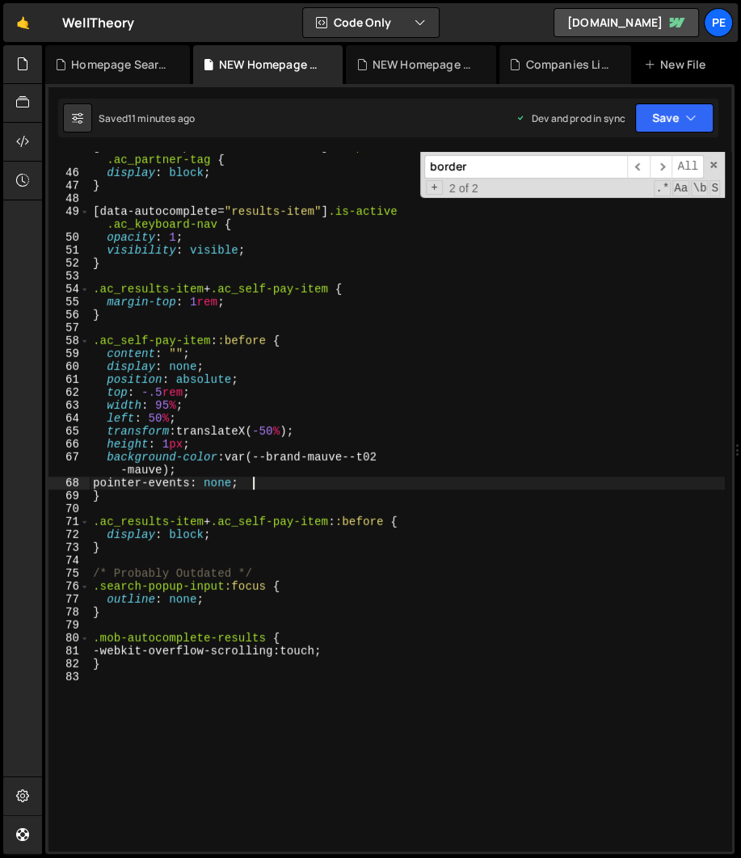
click at [259, 481] on div "[ data-autocomplete = " results-item " ] .is-partner .ac_partner-tag { display …" at bounding box center [407, 510] width 635 height 738
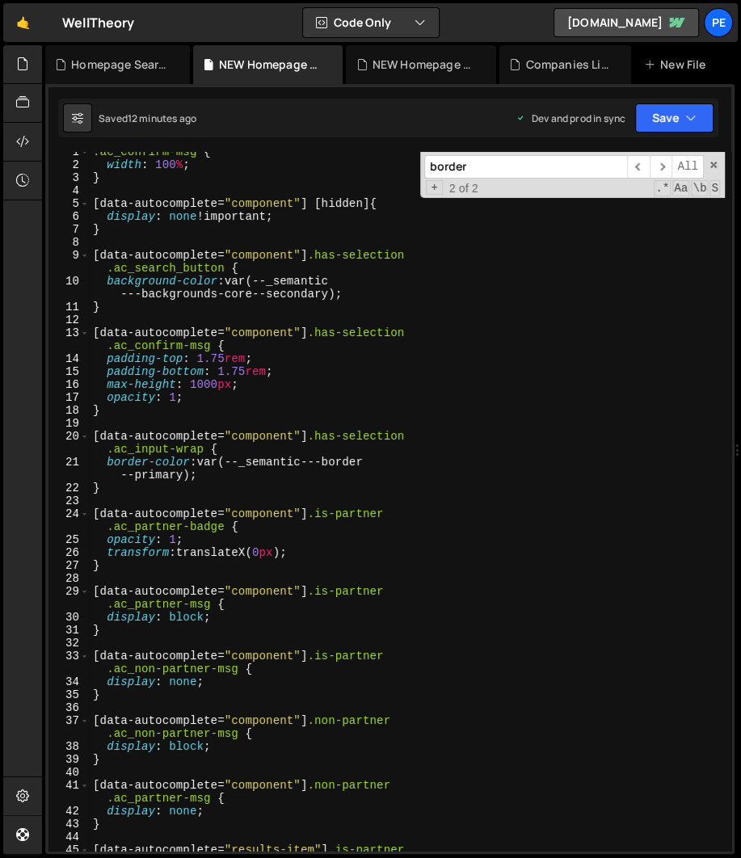
scroll to position [6, 0]
click at [248, 442] on div ".ac_confirm-msg { width : 100 % ; } [ data-autocomplete = " component " ] [ hid…" at bounding box center [407, 514] width 635 height 738
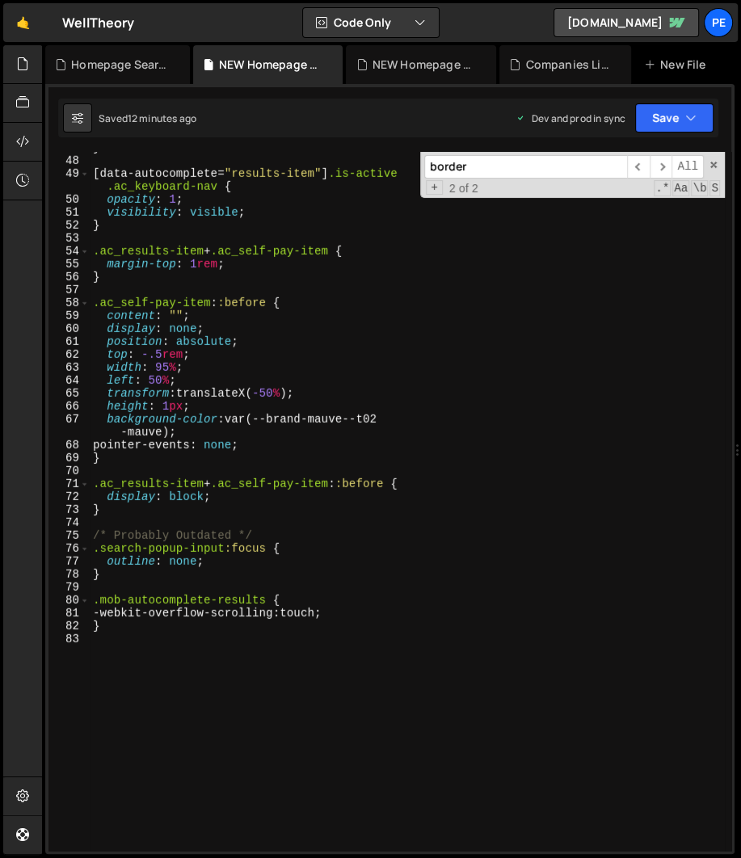
scroll to position [747, 0]
click at [246, 424] on div "} [ data-autocomplete = " results-item " ] .is-active .ac_keyboard-nav { opacit…" at bounding box center [407, 503] width 635 height 725
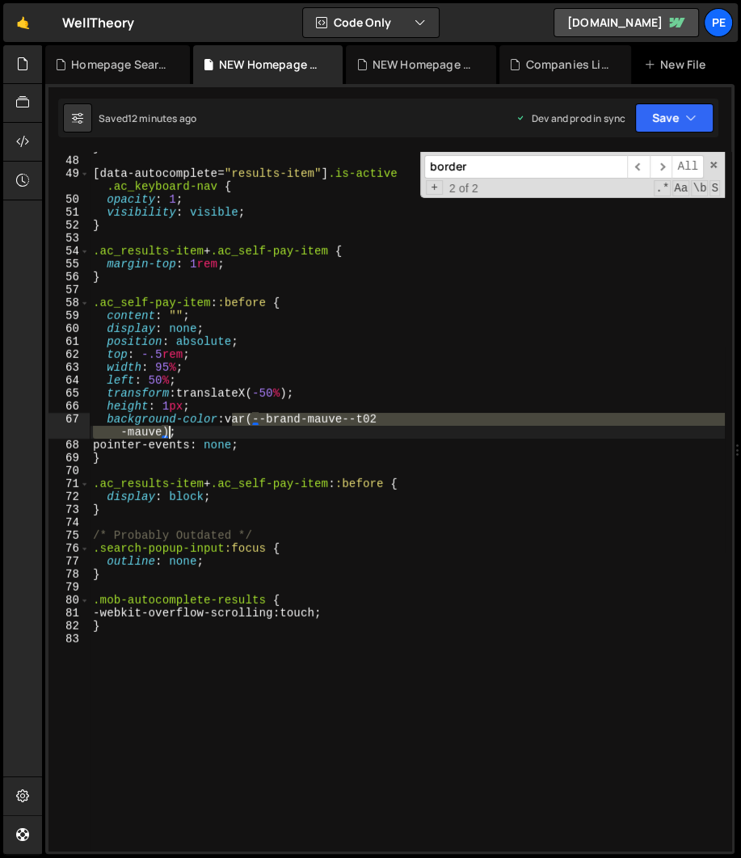
drag, startPoint x: 234, startPoint y: 422, endPoint x: 169, endPoint y: 433, distance: 65.6
click at [169, 433] on div "} [ data-autocomplete = " results-item " ] .is-active .ac_keyboard-nav { opacit…" at bounding box center [407, 503] width 635 height 725
paste textarea "evergreen--evergreen-100"
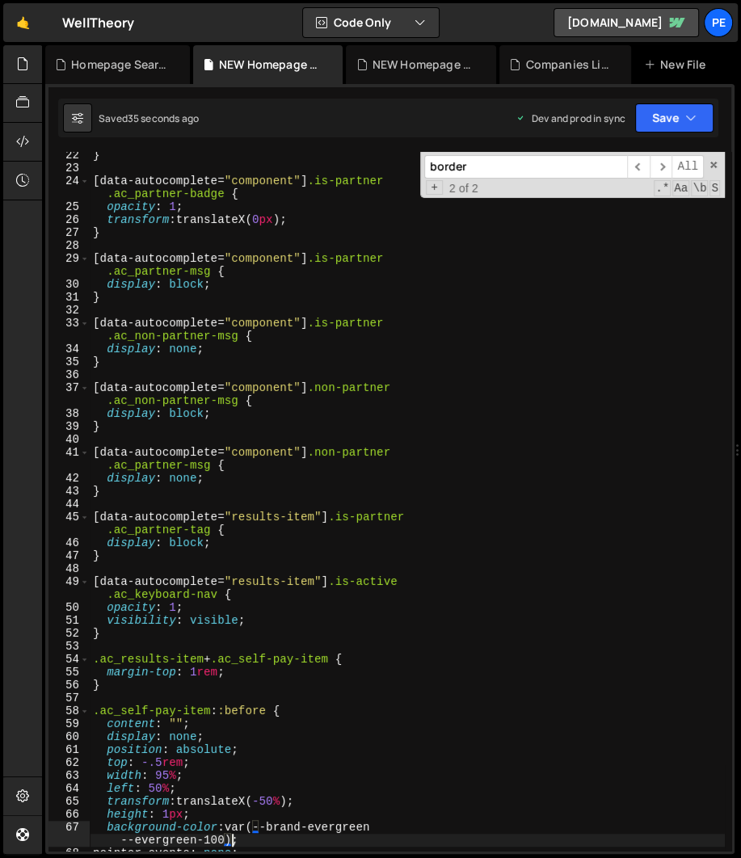
scroll to position [490, 0]
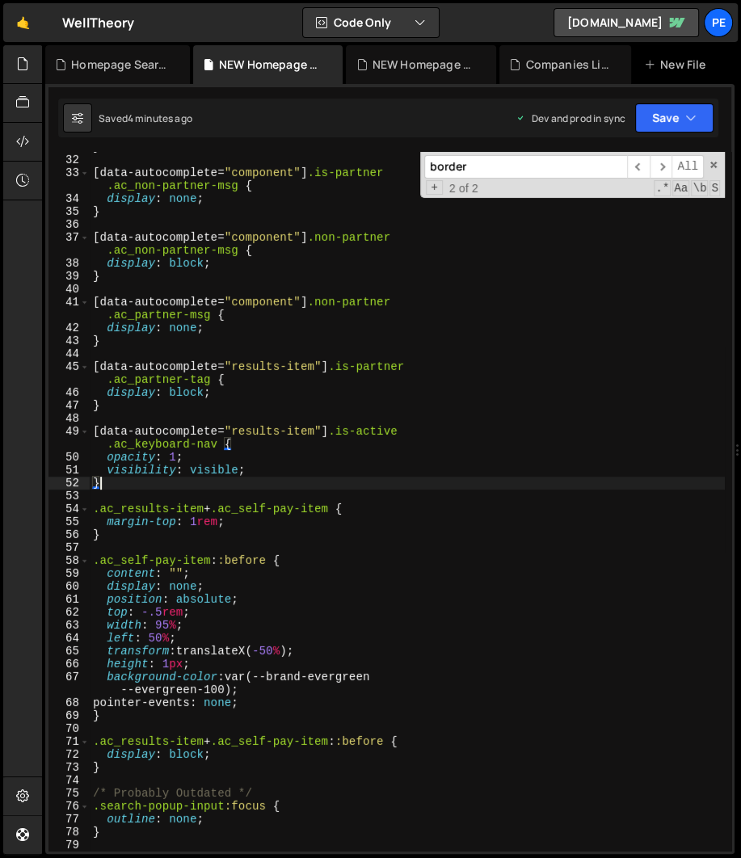
click at [469, 478] on div "} [ data-autocomplete = " component " ] .is-partner .ac_non-partner-msg { displ…" at bounding box center [407, 503] width 635 height 725
type textarea "}"
